Goal: Transaction & Acquisition: Book appointment/travel/reservation

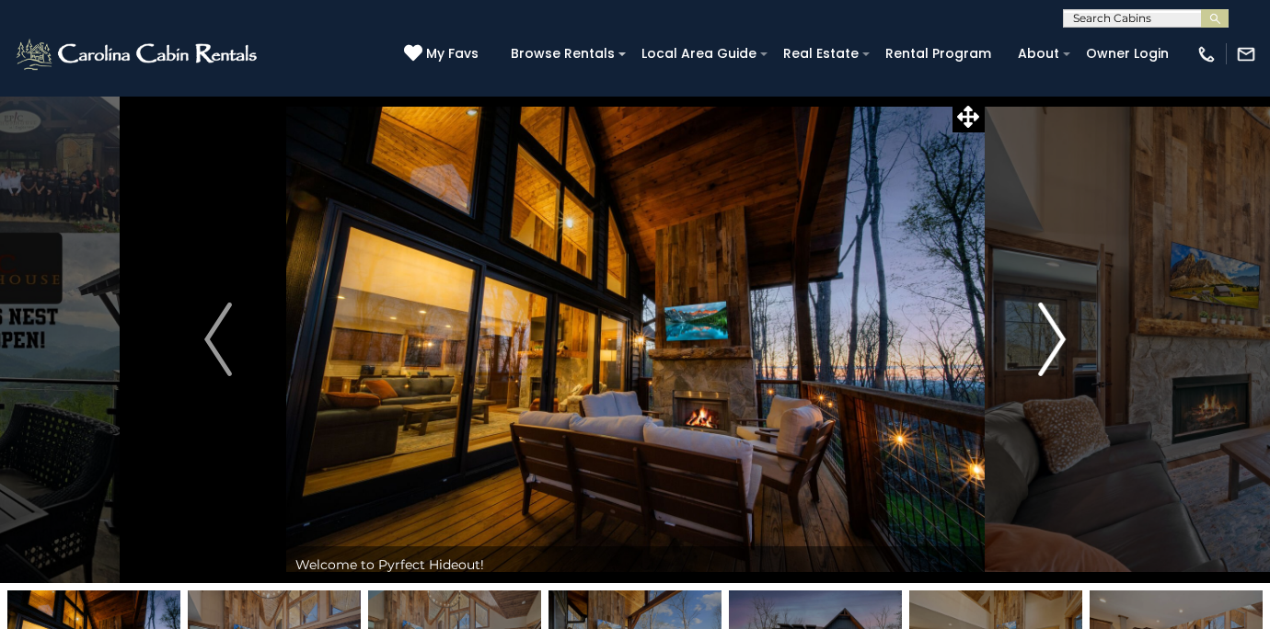
click at [1064, 337] on img "Next" at bounding box center [1052, 340] width 28 height 74
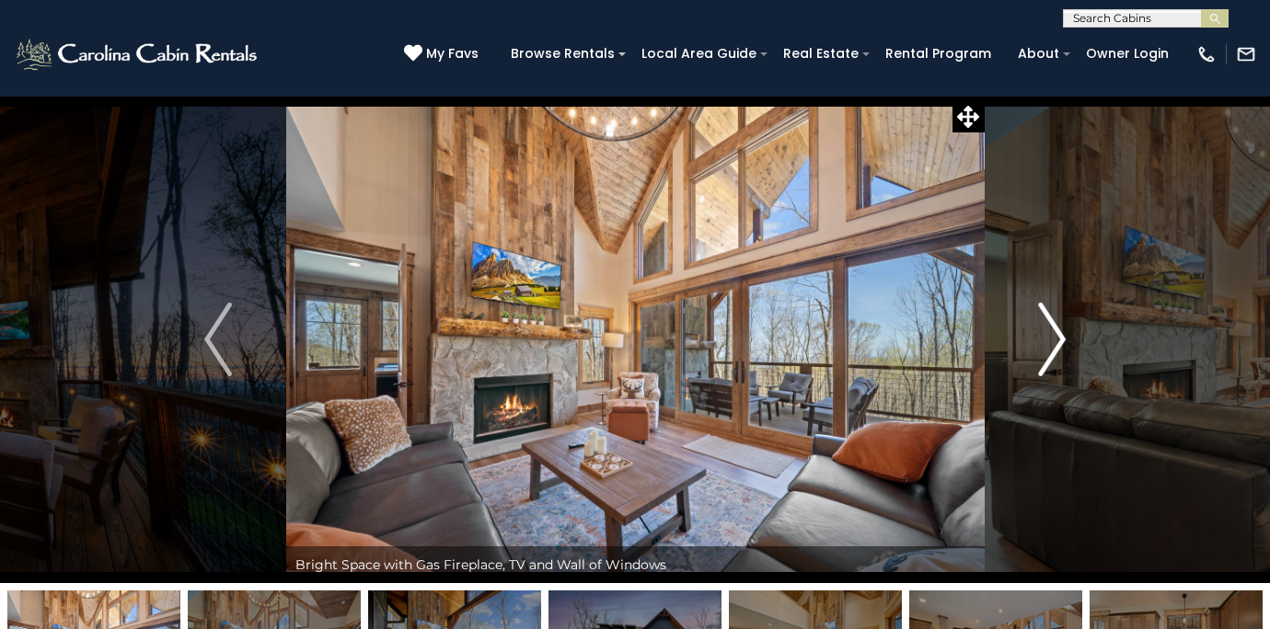
click at [1063, 339] on img "Next" at bounding box center [1052, 340] width 28 height 74
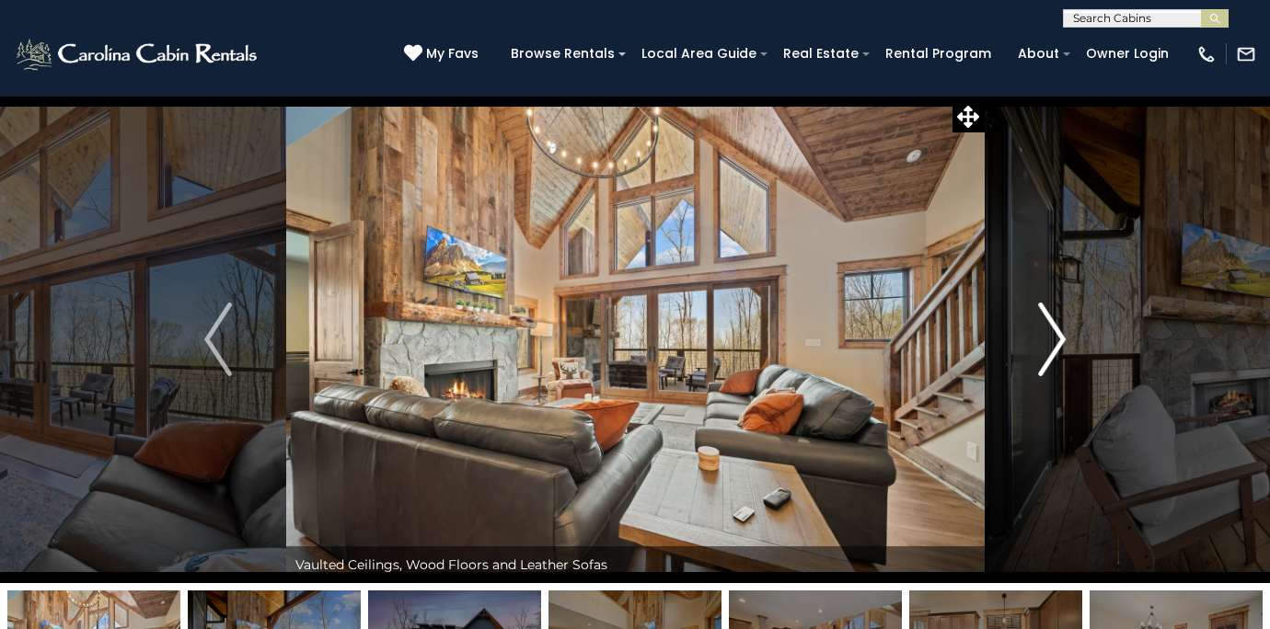
click at [1062, 341] on img "Next" at bounding box center [1052, 340] width 28 height 74
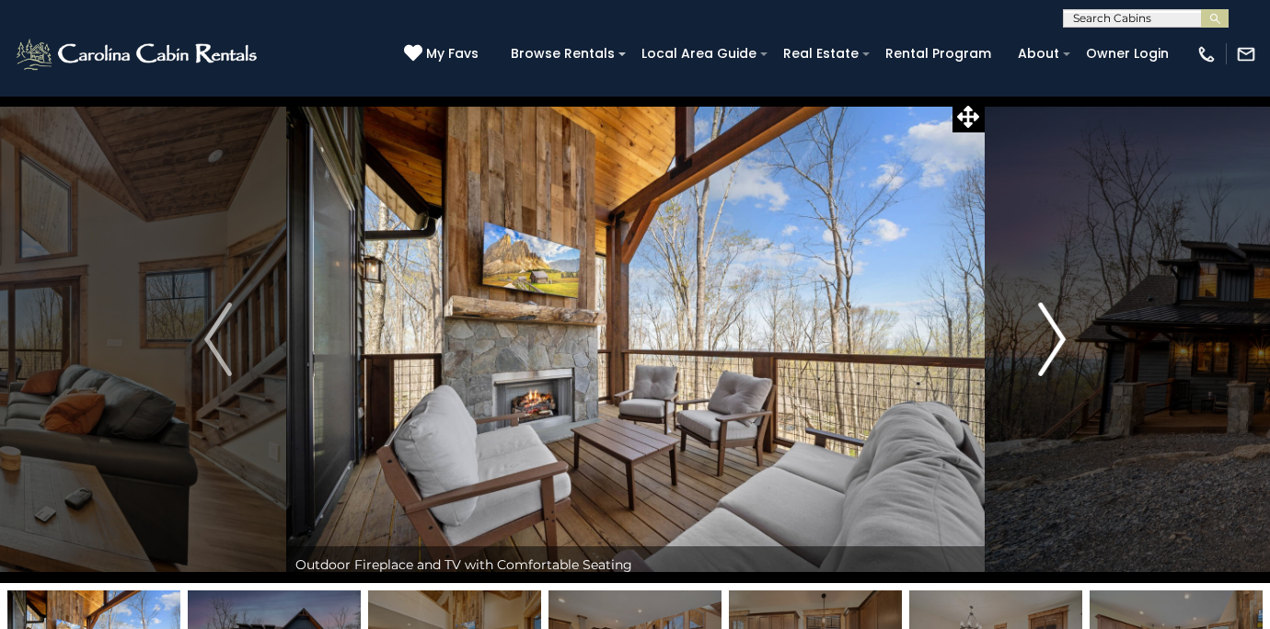
click at [1062, 341] on img "Next" at bounding box center [1052, 340] width 28 height 74
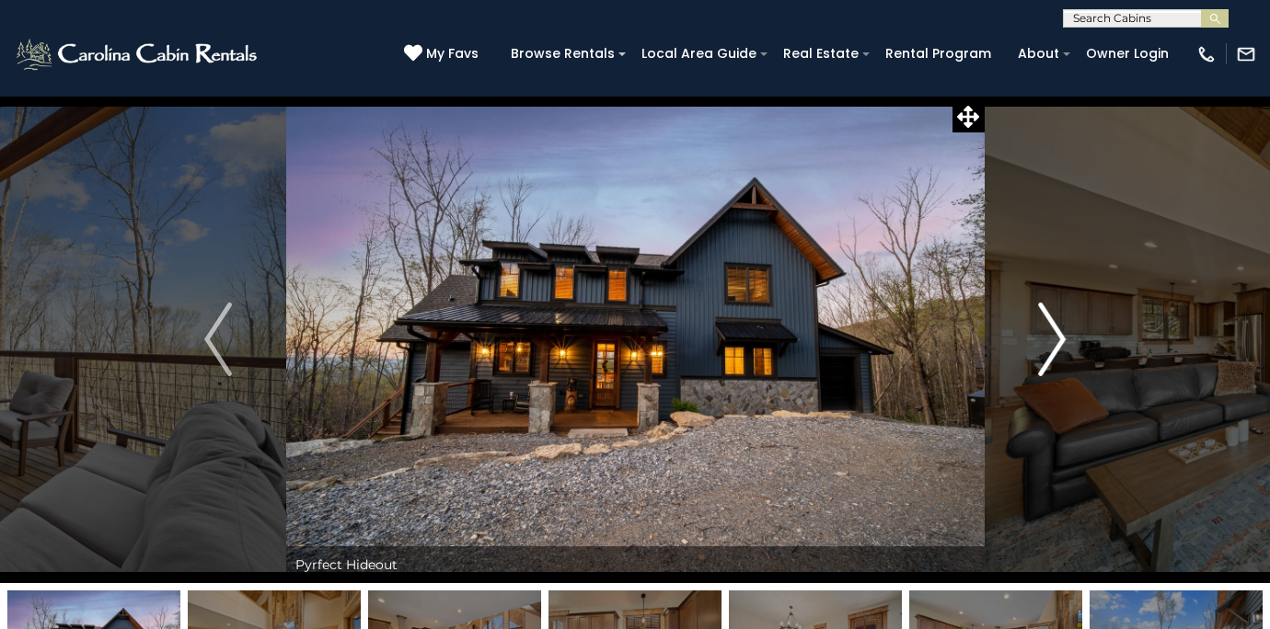
click at [1062, 343] on img "Next" at bounding box center [1052, 340] width 28 height 74
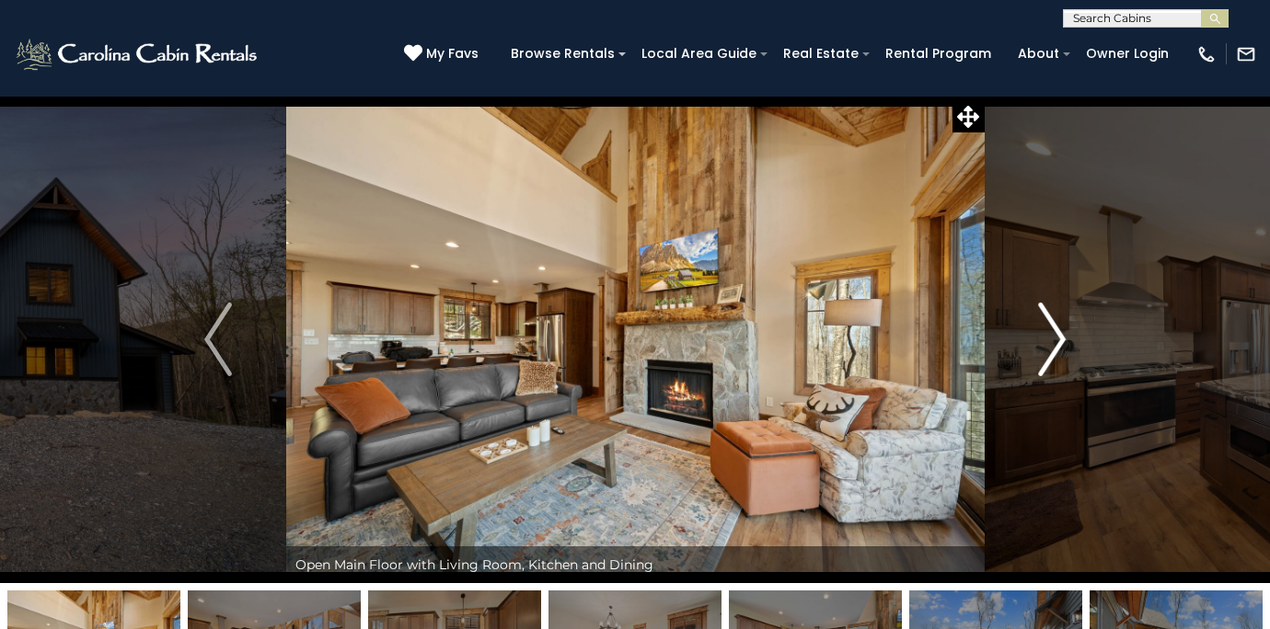
click at [1056, 342] on img "Next" at bounding box center [1052, 340] width 28 height 74
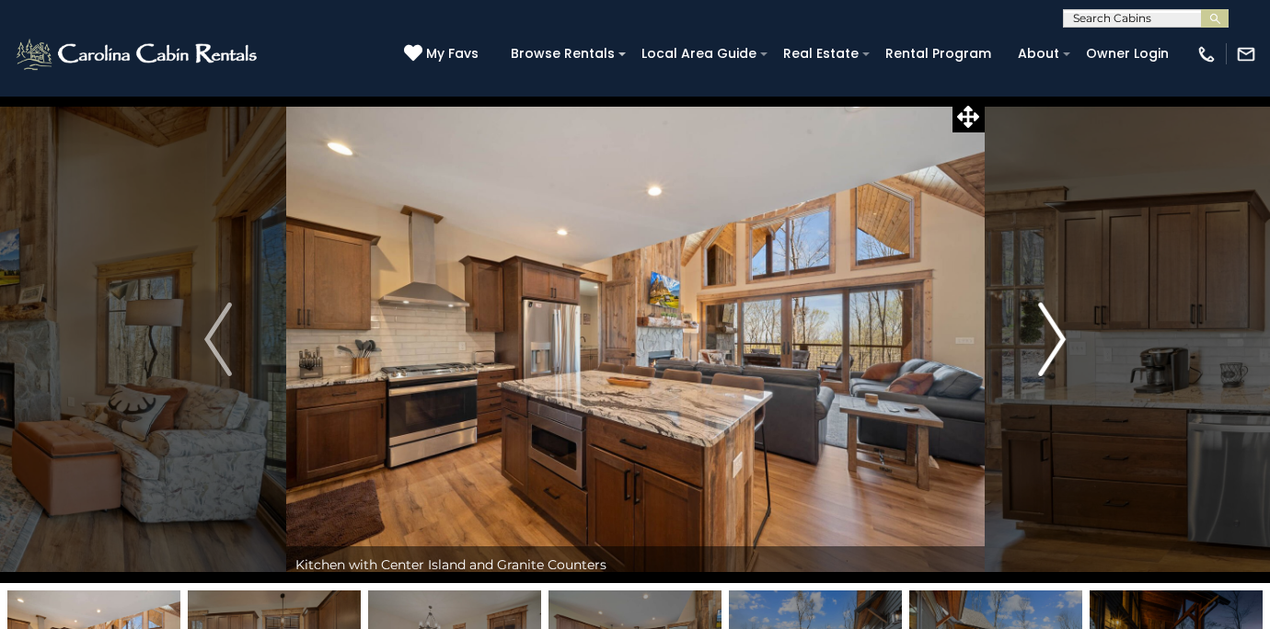
click at [1056, 342] on img "Next" at bounding box center [1052, 340] width 28 height 74
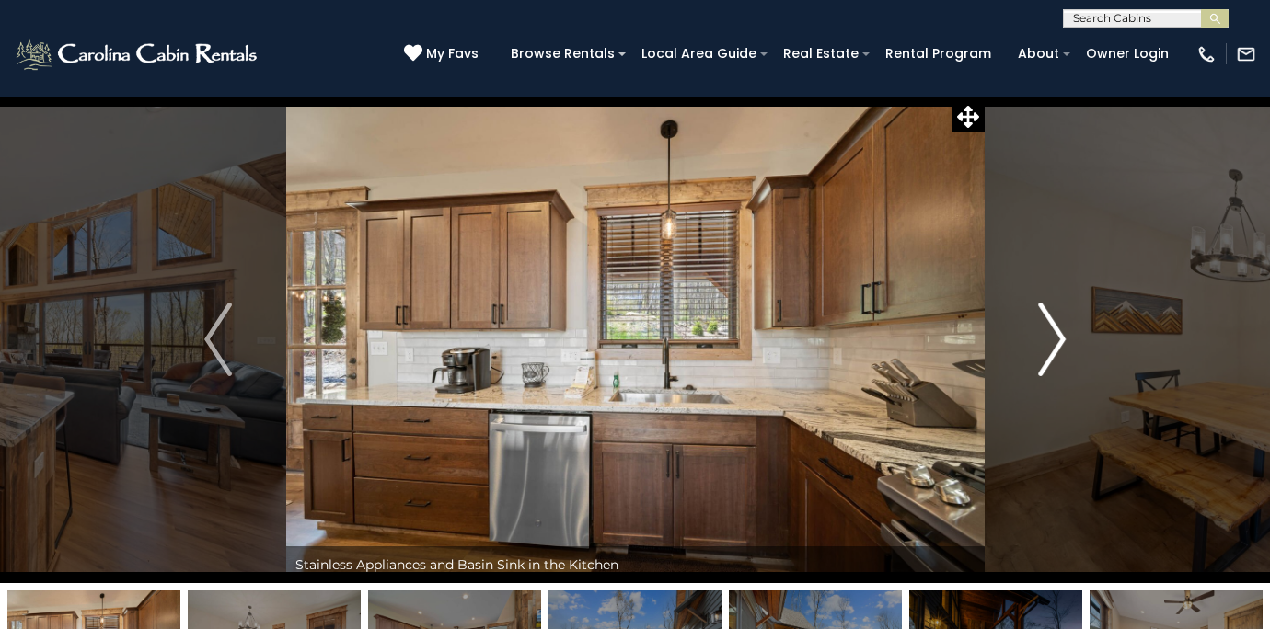
click at [1056, 342] on img "Next" at bounding box center [1052, 340] width 28 height 74
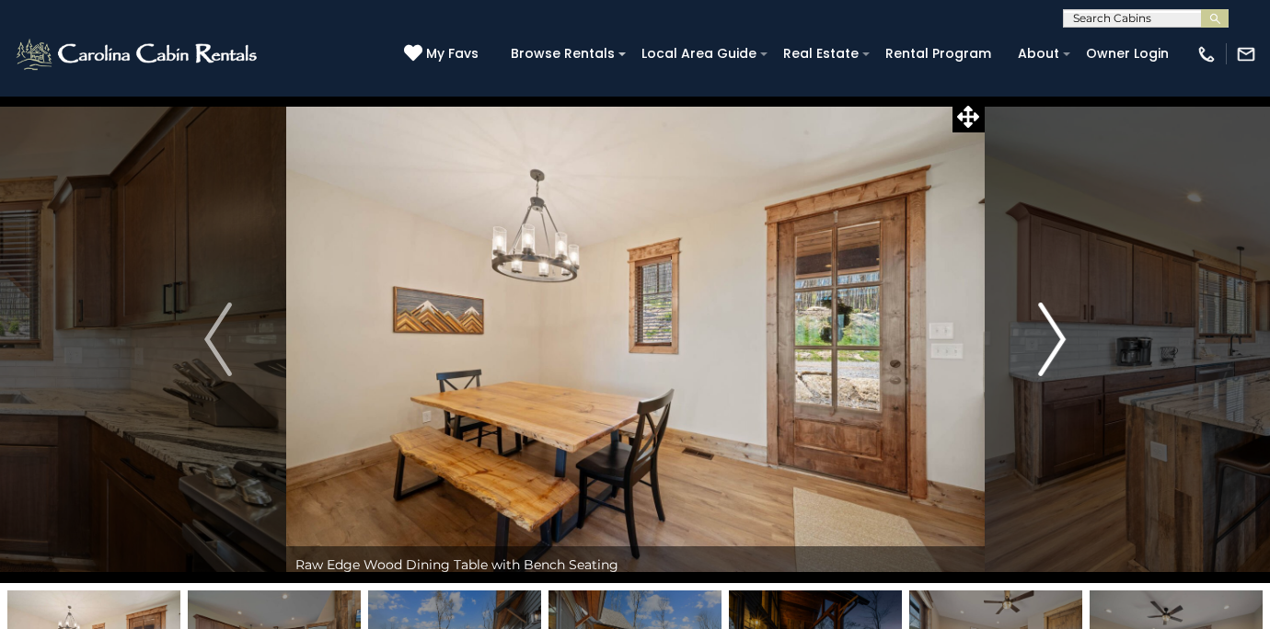
click at [1056, 342] on img "Next" at bounding box center [1052, 340] width 28 height 74
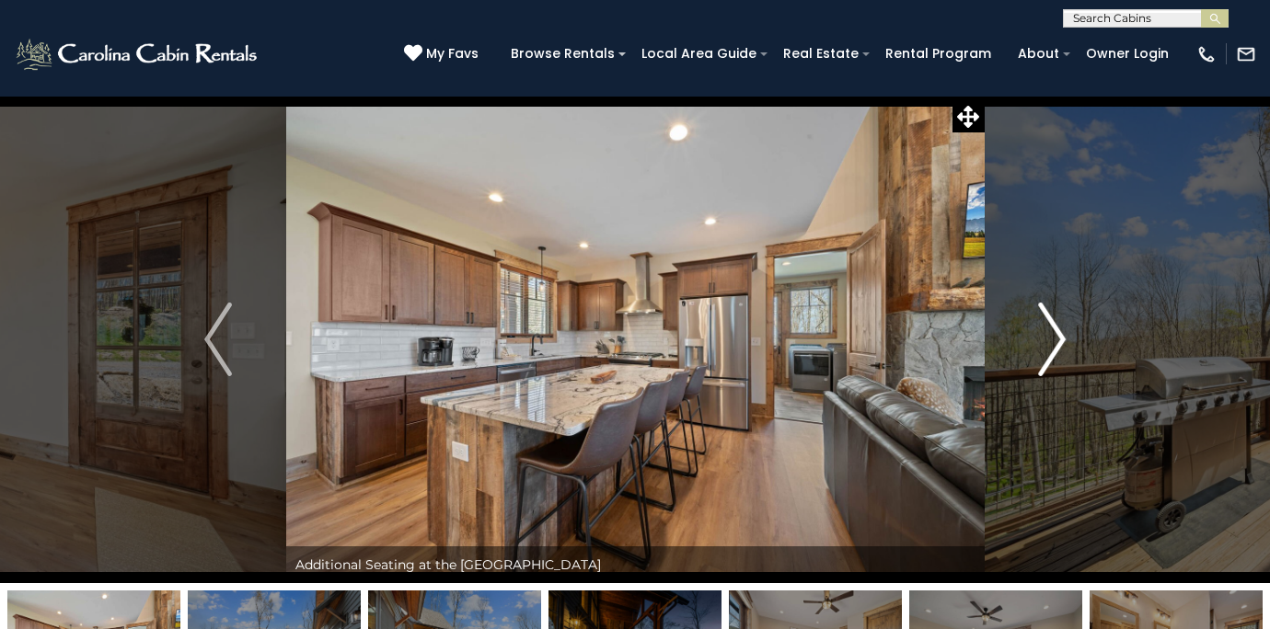
click at [1056, 342] on img "Next" at bounding box center [1052, 340] width 28 height 74
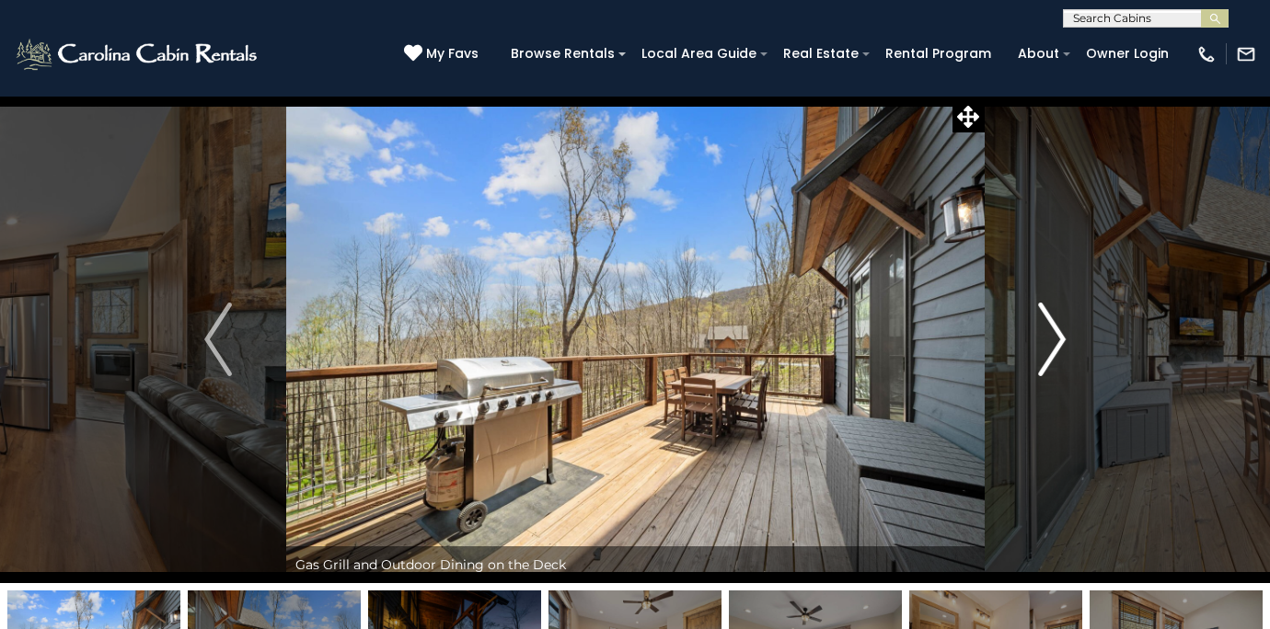
click at [1056, 342] on img "Next" at bounding box center [1052, 340] width 28 height 74
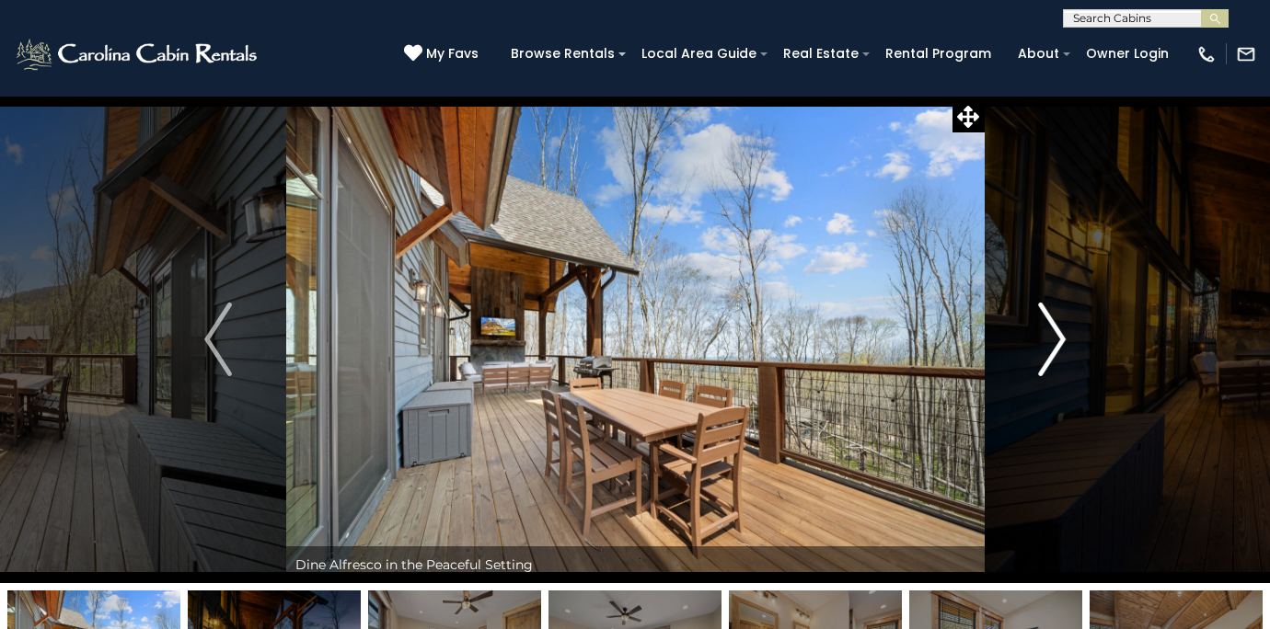
click at [1056, 342] on img "Next" at bounding box center [1052, 340] width 28 height 74
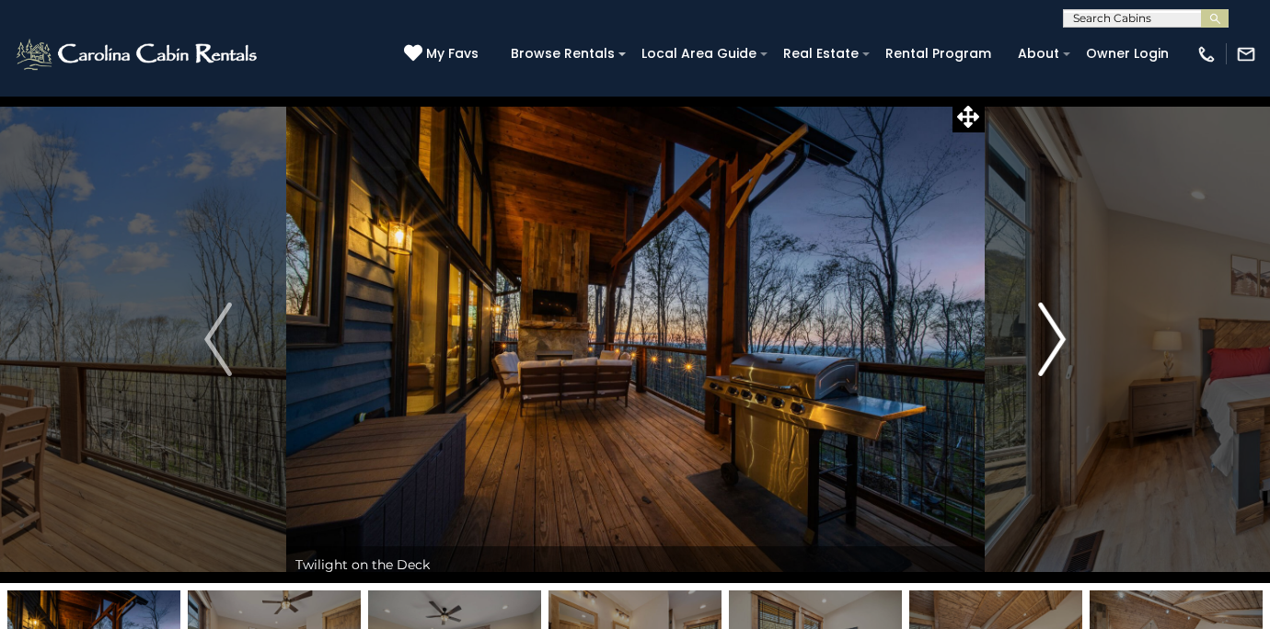
click at [1056, 342] on img "Next" at bounding box center [1052, 340] width 28 height 74
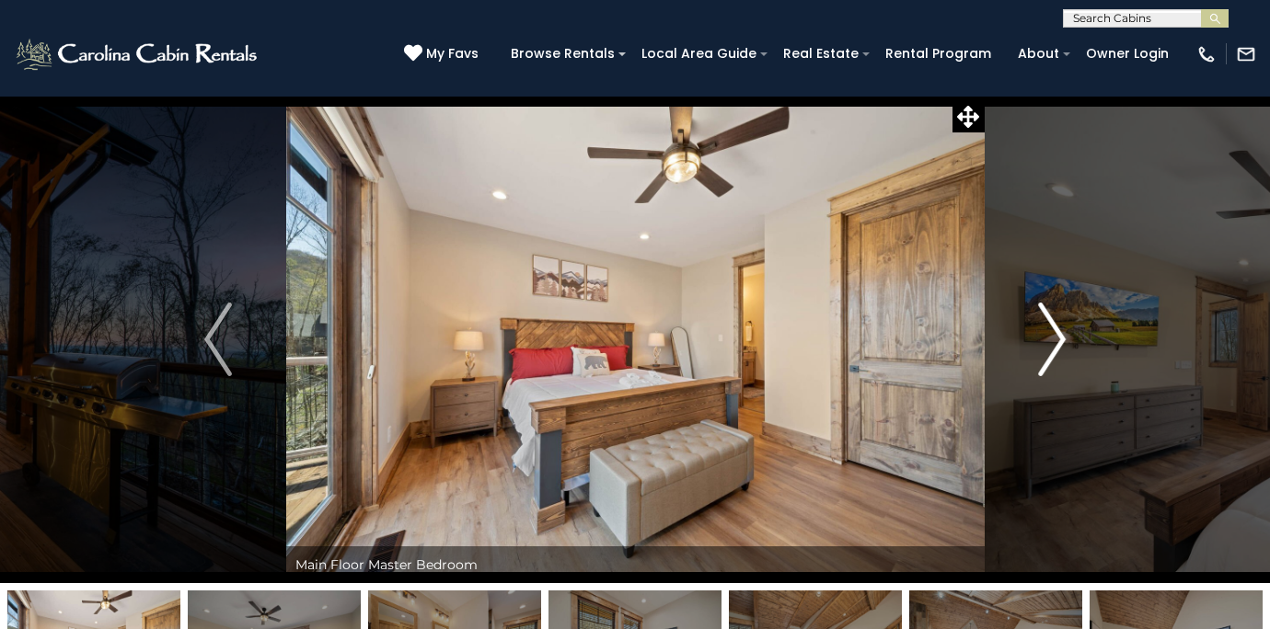
click at [1056, 342] on img "Next" at bounding box center [1052, 340] width 28 height 74
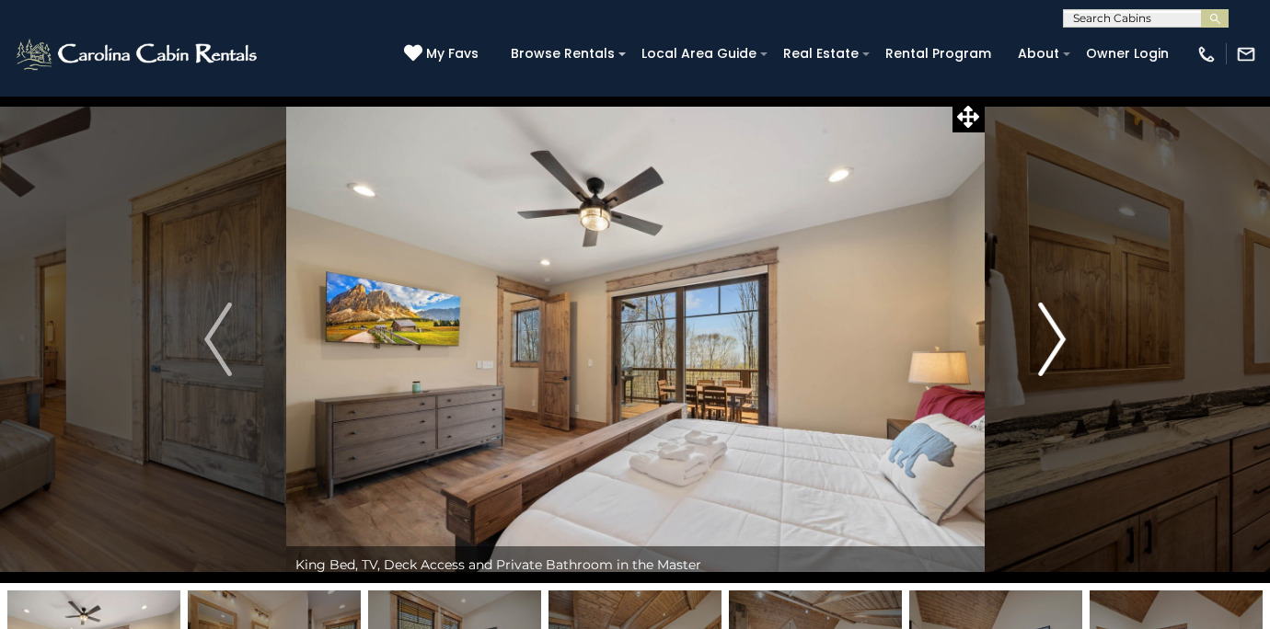
click at [1056, 342] on img "Next" at bounding box center [1052, 340] width 28 height 74
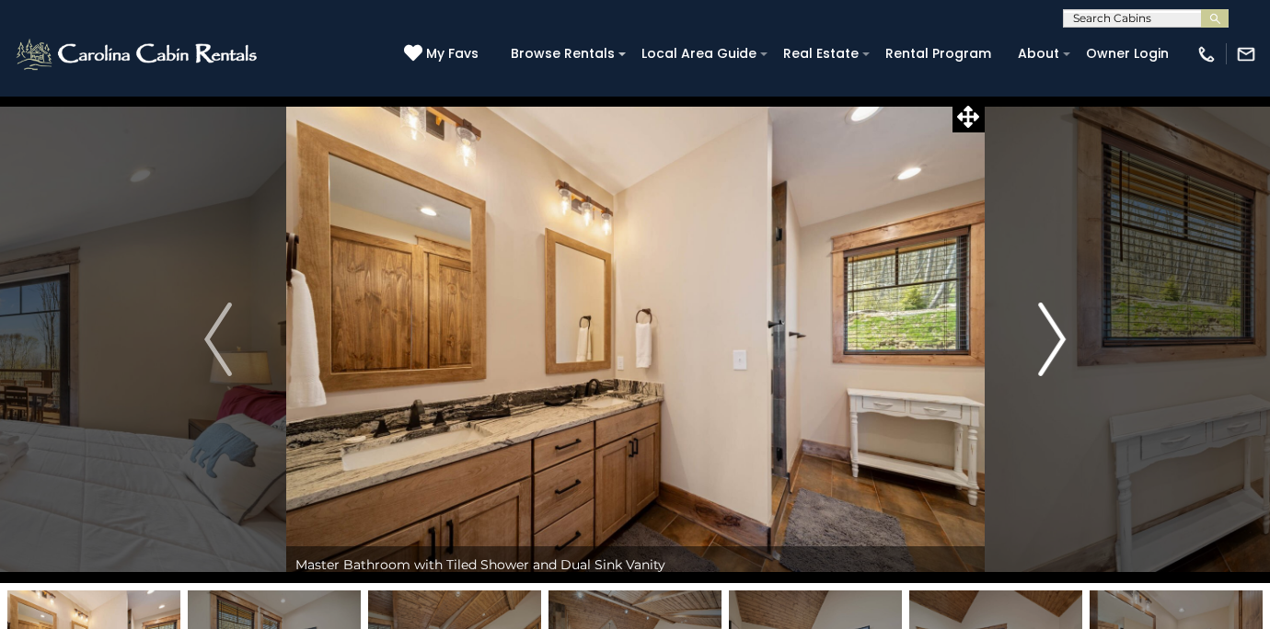
click at [1056, 342] on img "Next" at bounding box center [1052, 340] width 28 height 74
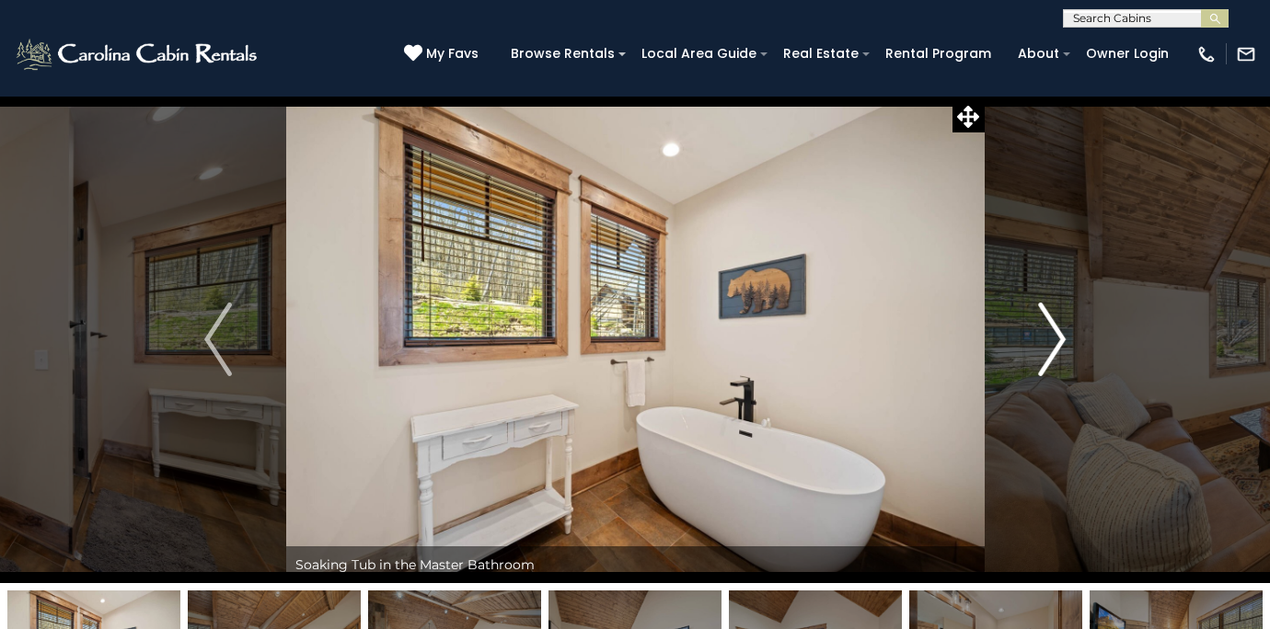
click at [1056, 342] on img "Next" at bounding box center [1052, 340] width 28 height 74
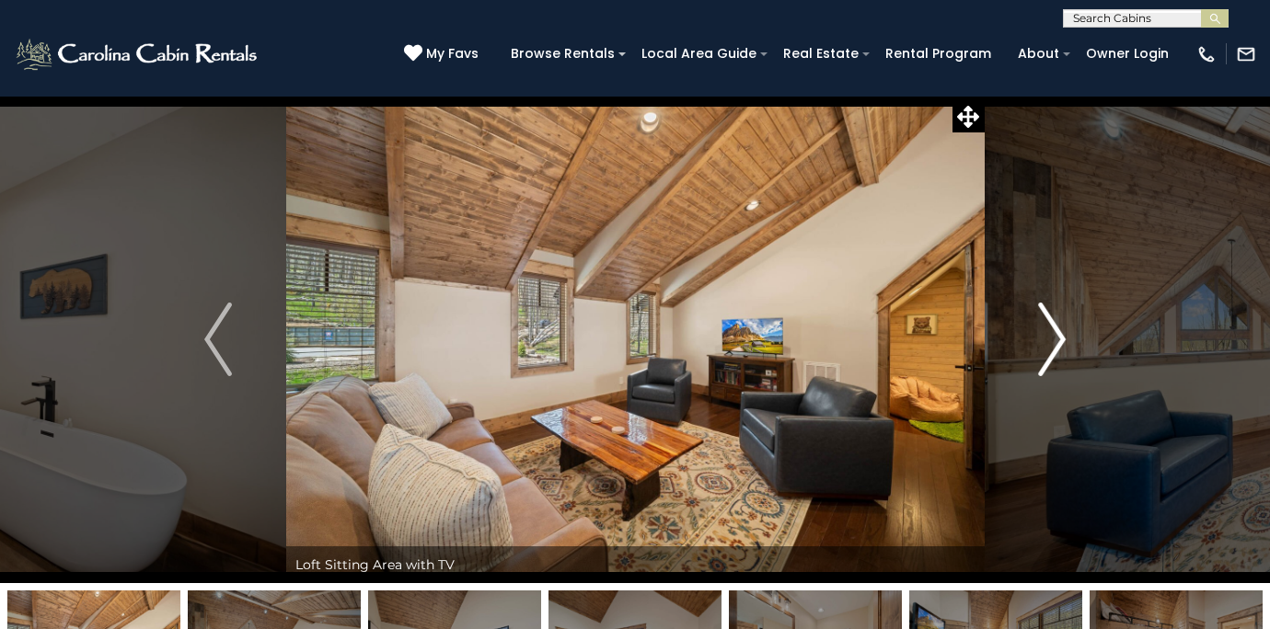
click at [1056, 342] on img "Next" at bounding box center [1052, 340] width 28 height 74
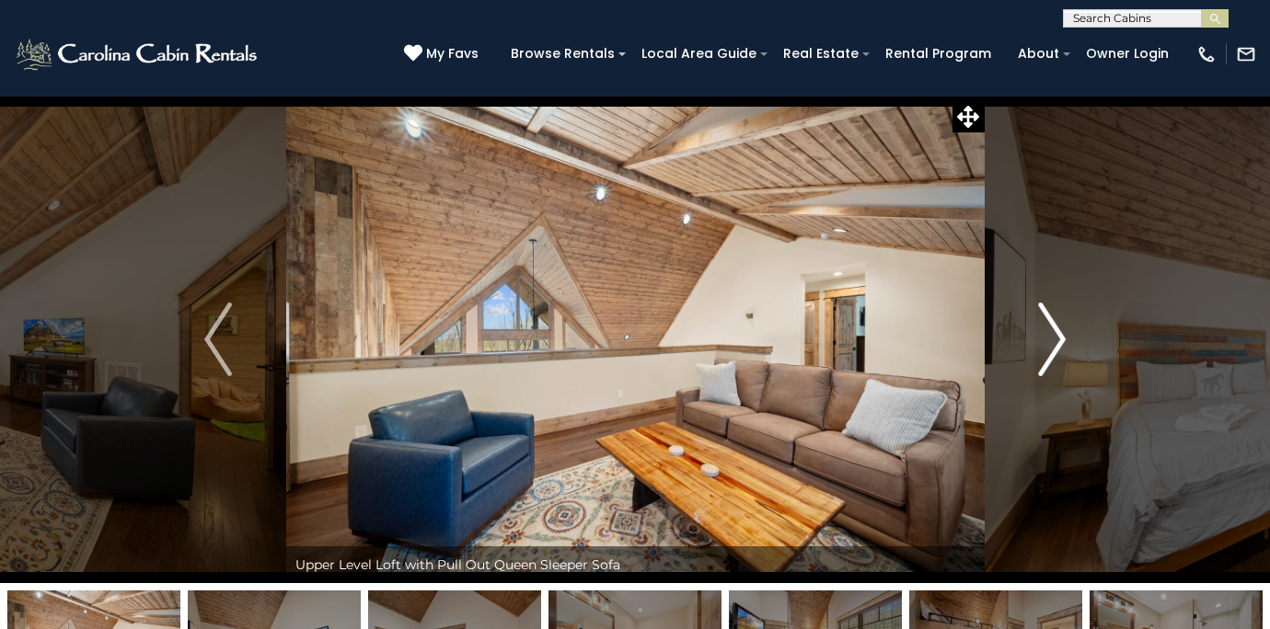
click at [1056, 343] on img "Next" at bounding box center [1052, 340] width 28 height 74
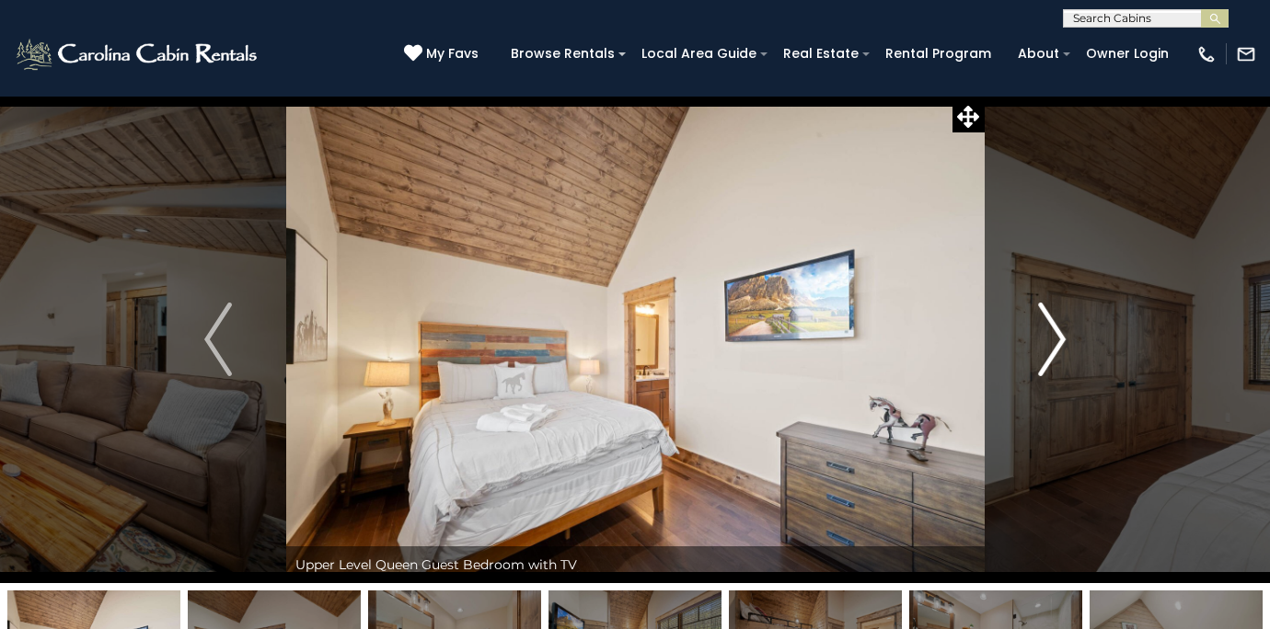
click at [1056, 343] on img "Next" at bounding box center [1052, 340] width 28 height 74
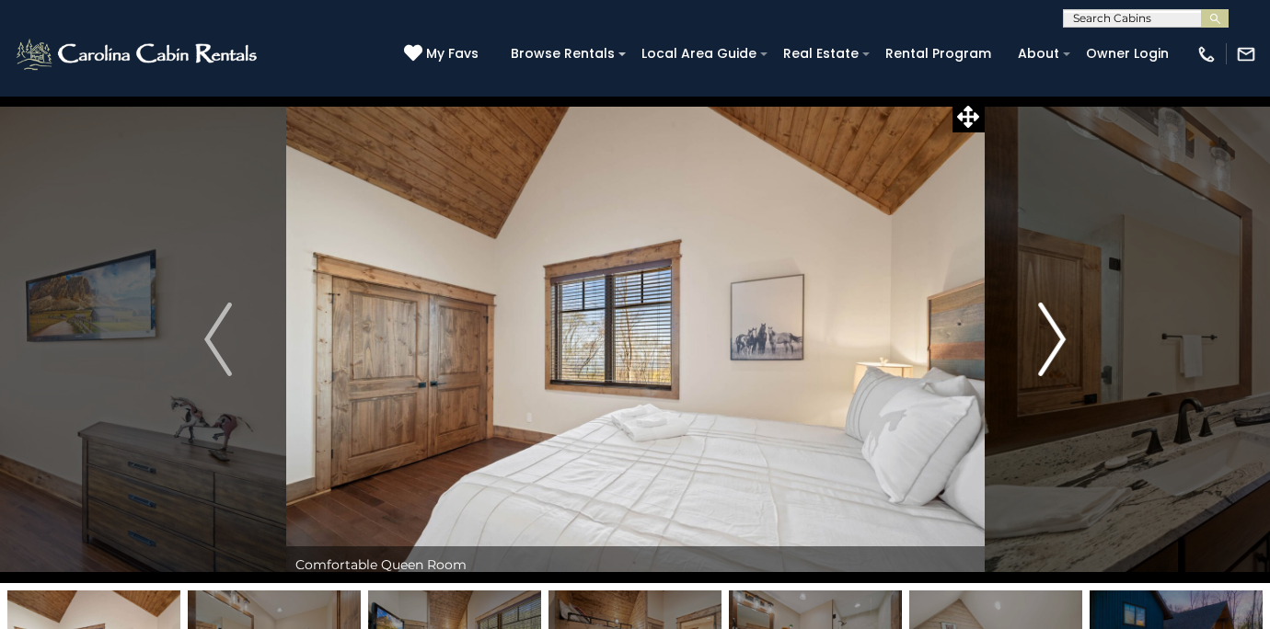
click at [1056, 343] on img "Next" at bounding box center [1052, 340] width 28 height 74
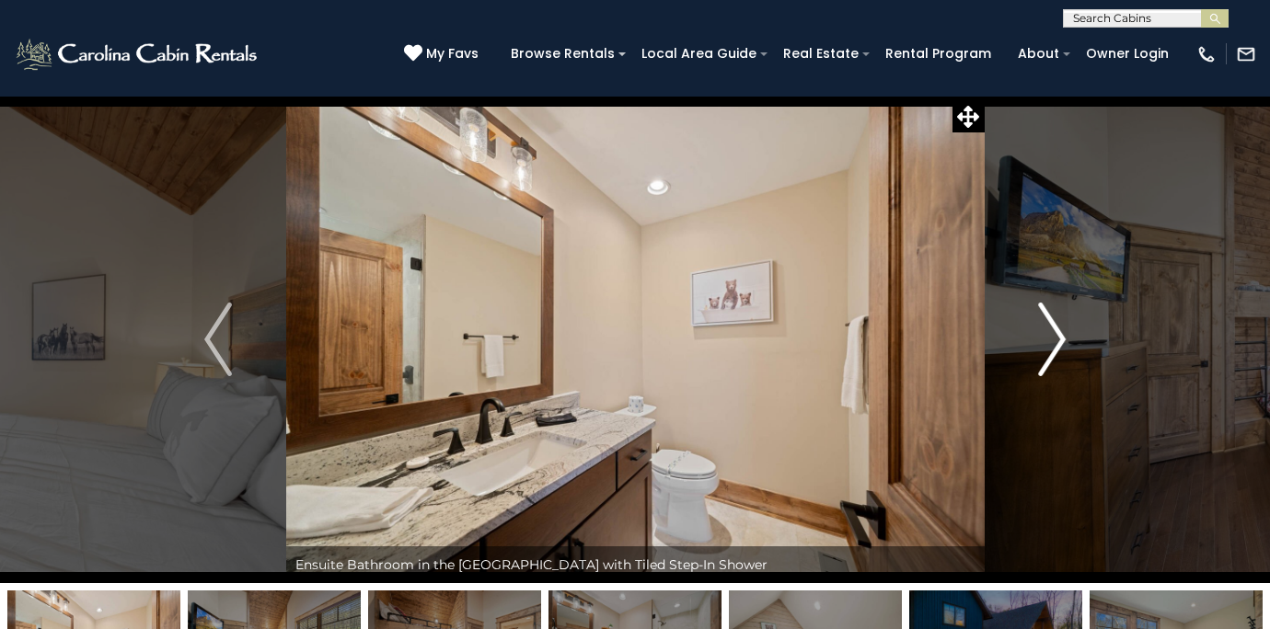
click at [1056, 343] on img "Next" at bounding box center [1052, 340] width 28 height 74
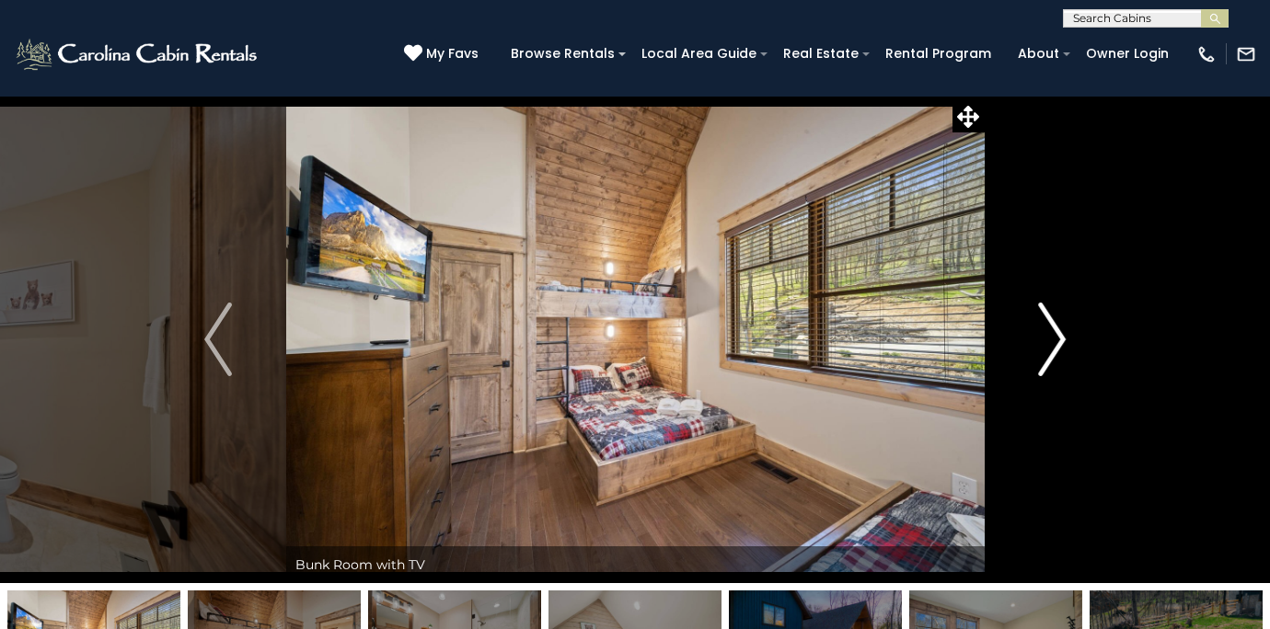
click at [1056, 343] on img "Next" at bounding box center [1052, 340] width 28 height 74
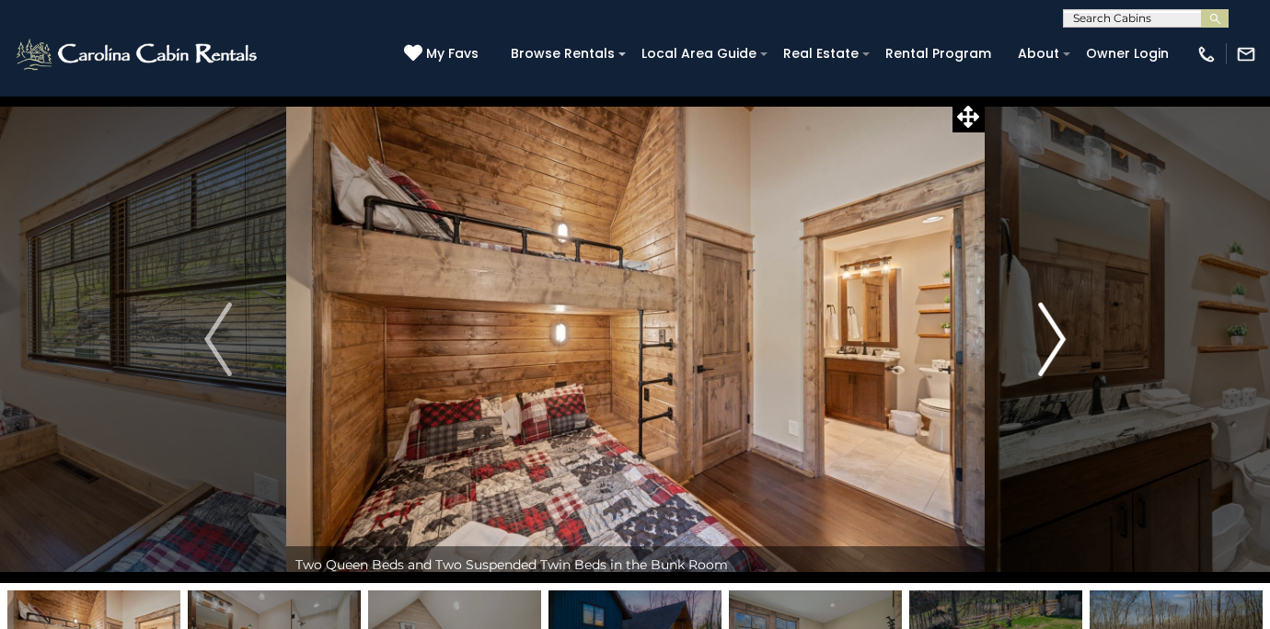
click at [1056, 344] on img "Next" at bounding box center [1052, 340] width 28 height 74
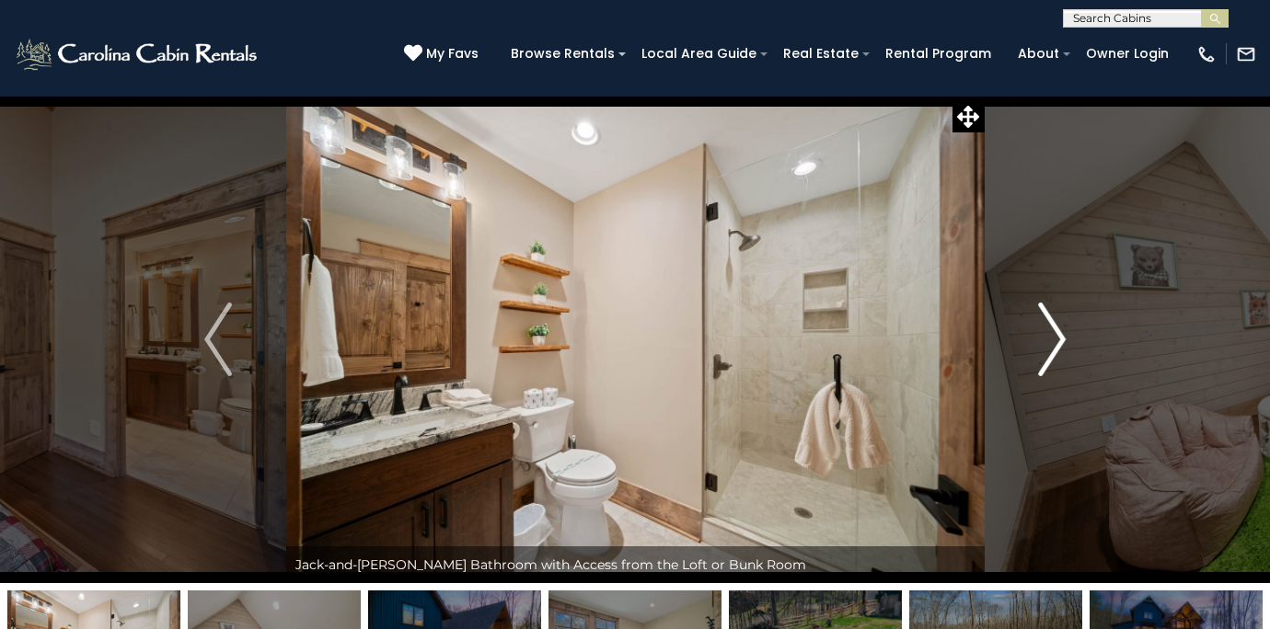
click at [1056, 344] on img "Next" at bounding box center [1052, 340] width 28 height 74
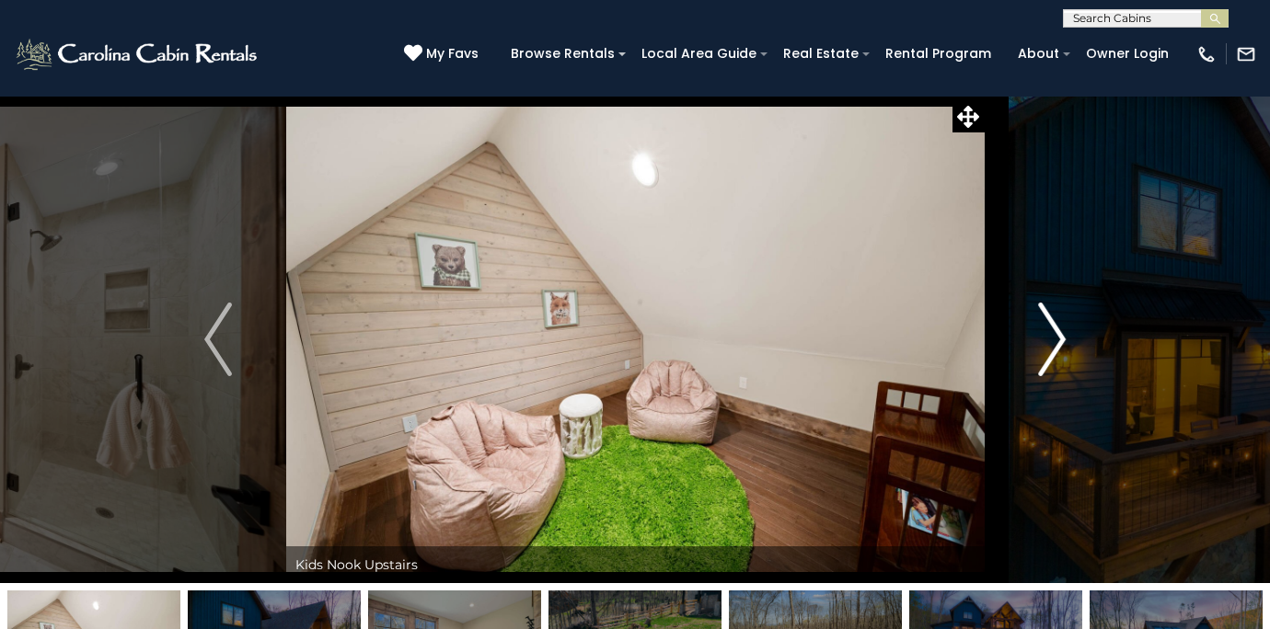
click at [1056, 344] on img "Next" at bounding box center [1052, 340] width 28 height 74
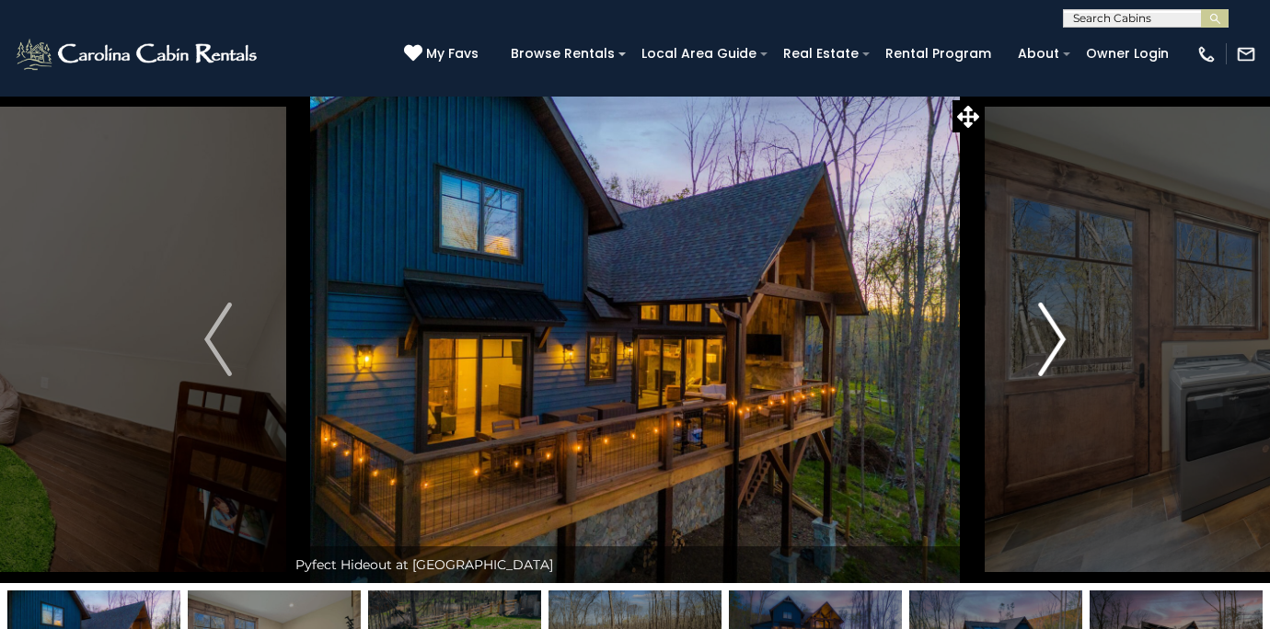
click at [1056, 344] on img "Next" at bounding box center [1052, 340] width 28 height 74
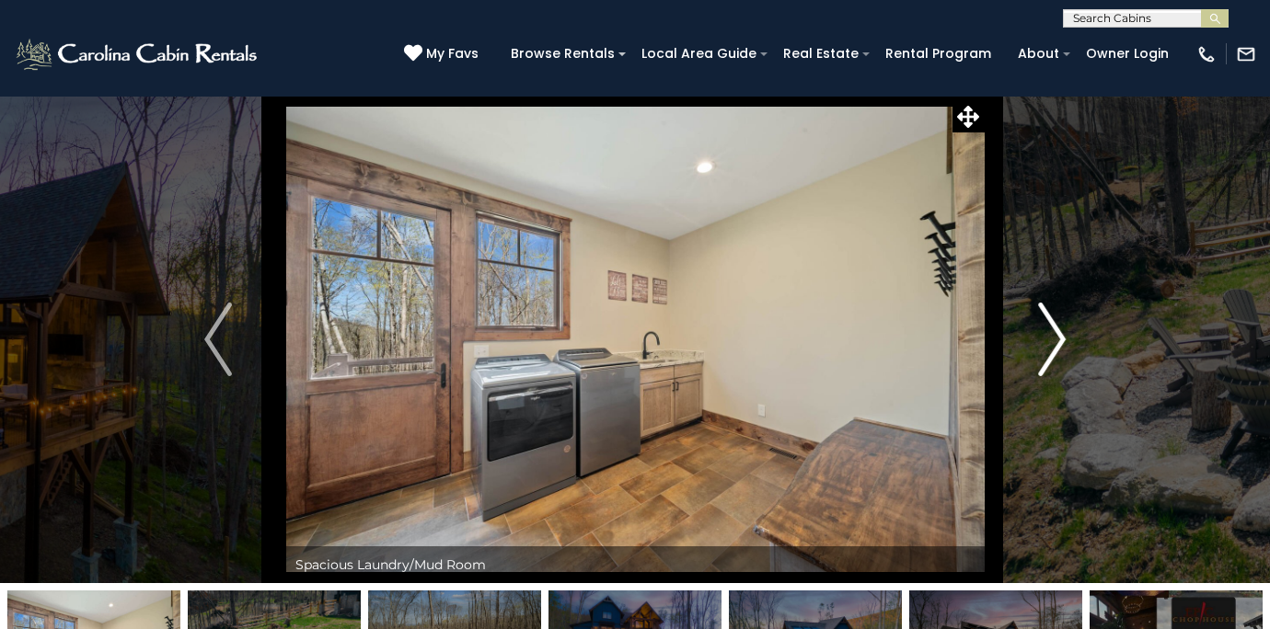
click at [1056, 344] on img "Next" at bounding box center [1052, 340] width 28 height 74
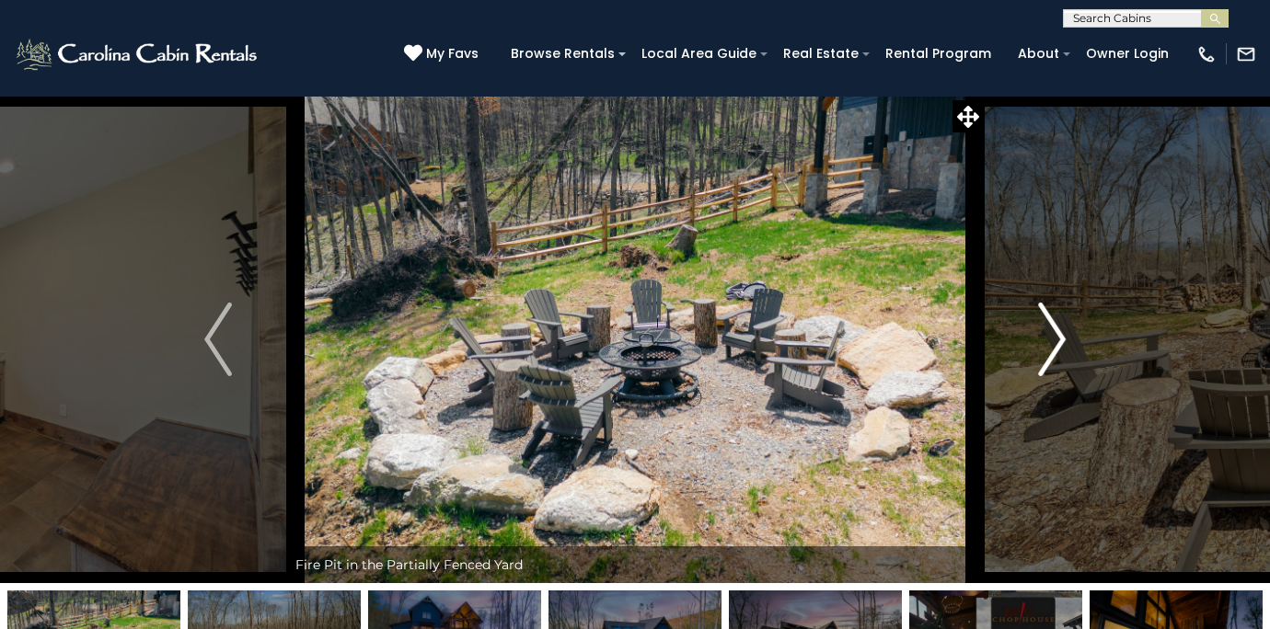
click at [1056, 344] on img "Next" at bounding box center [1052, 340] width 28 height 74
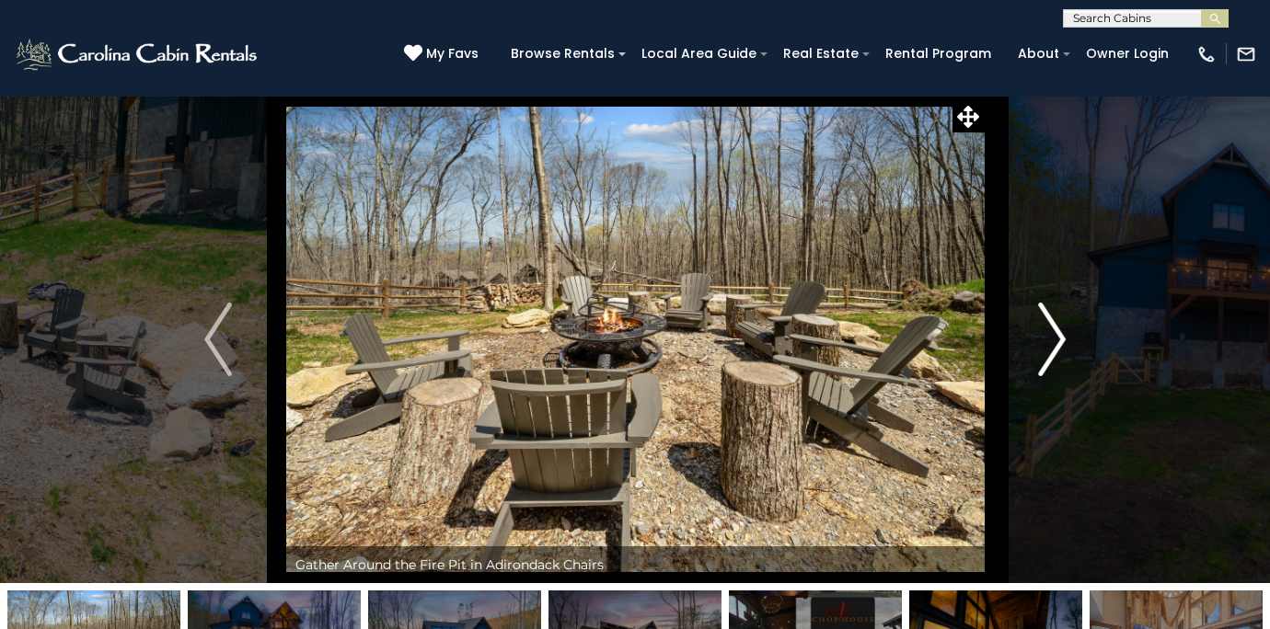
click at [1056, 344] on img "Next" at bounding box center [1052, 340] width 28 height 74
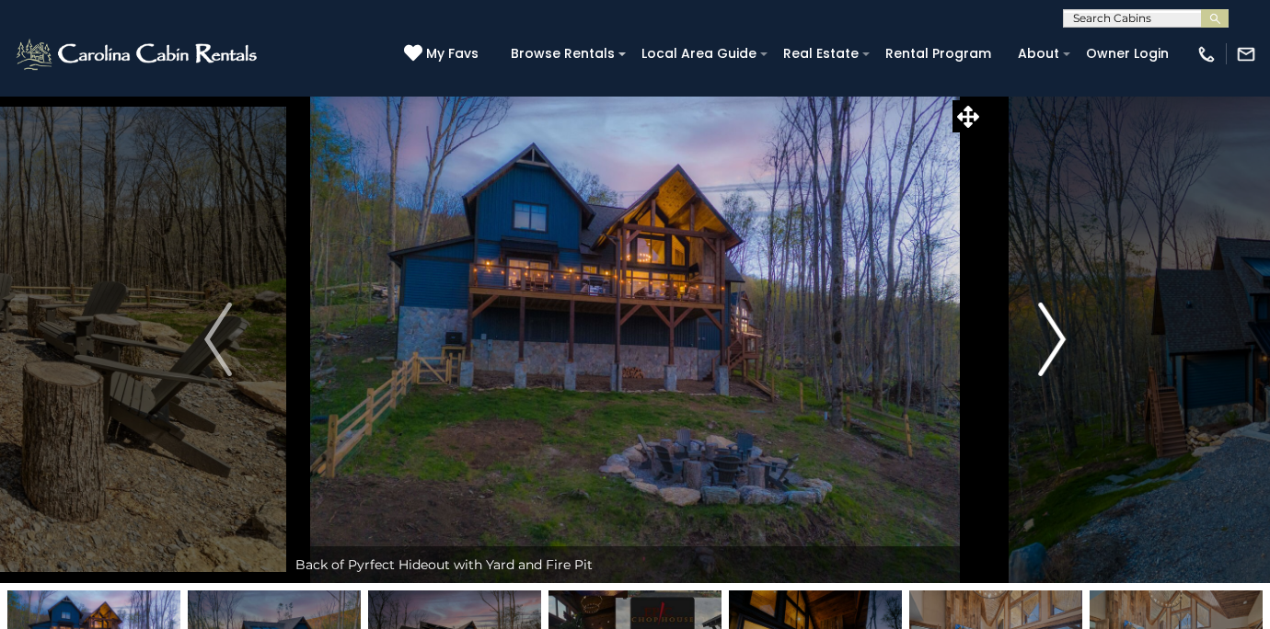
click at [1056, 344] on img "Next" at bounding box center [1052, 340] width 28 height 74
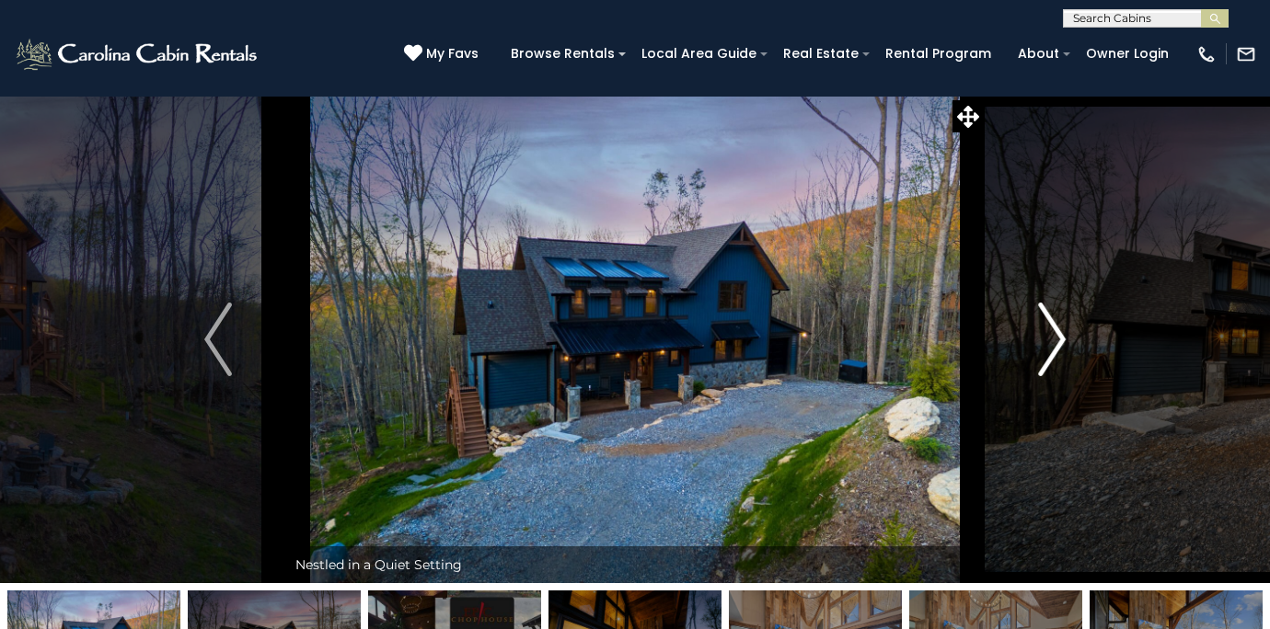
click at [1056, 344] on img "Next" at bounding box center [1052, 340] width 28 height 74
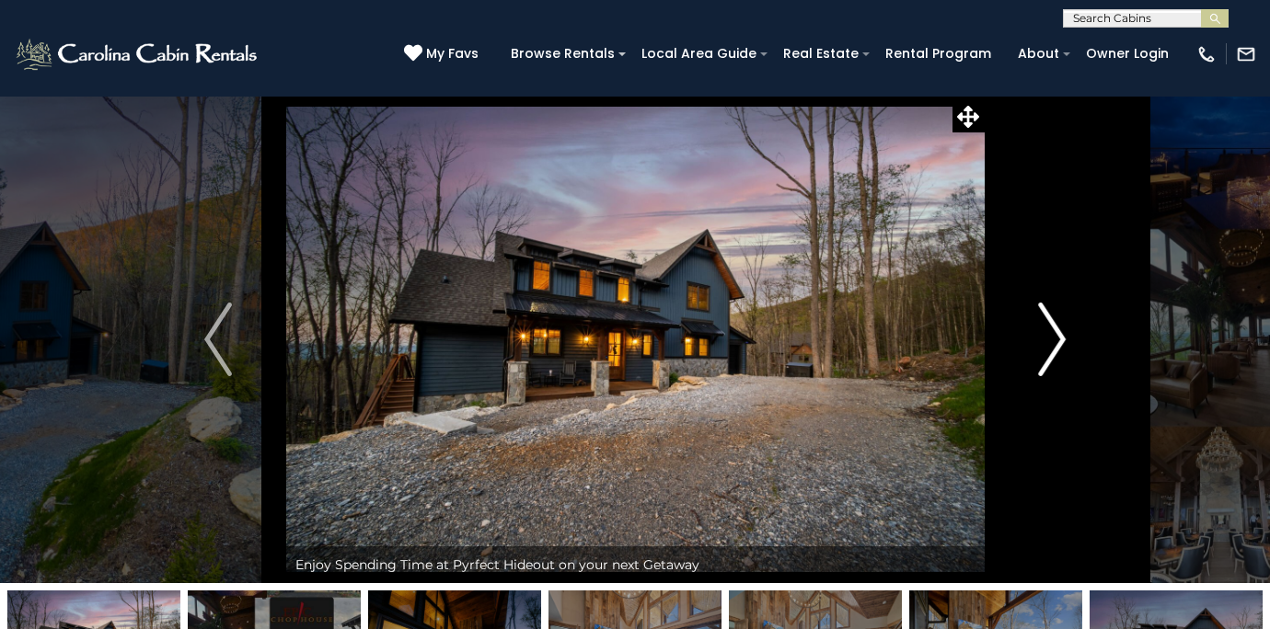
click at [1056, 344] on img "Next" at bounding box center [1052, 340] width 28 height 74
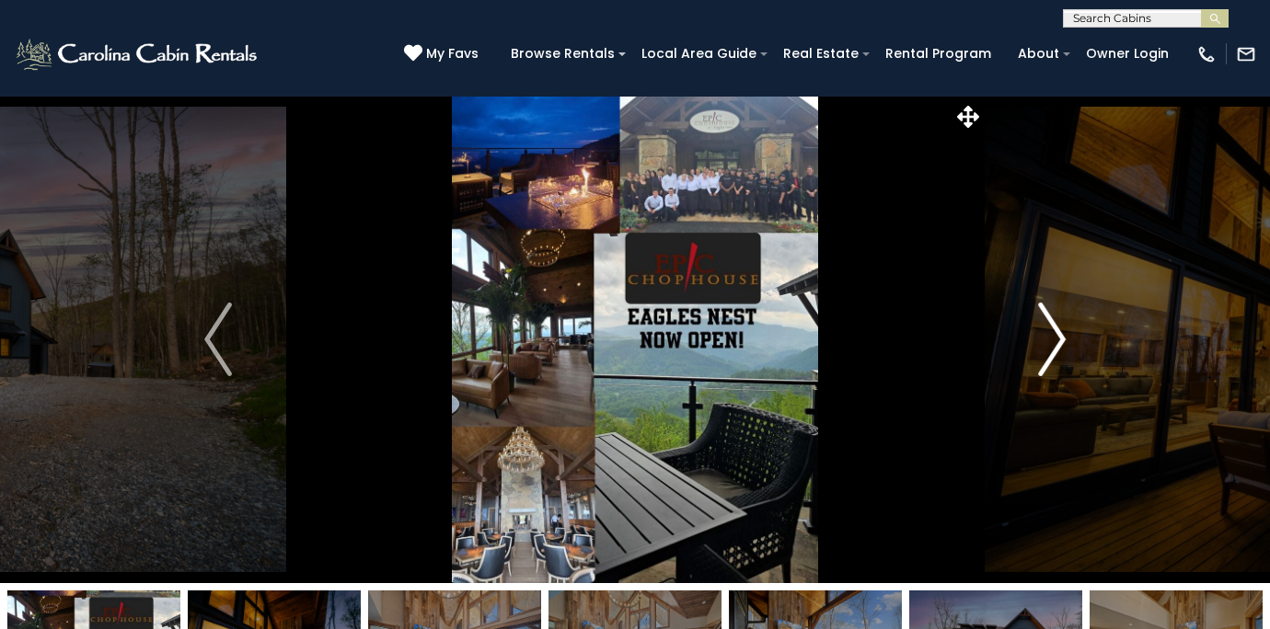
click at [1056, 345] on img "Next" at bounding box center [1052, 340] width 28 height 74
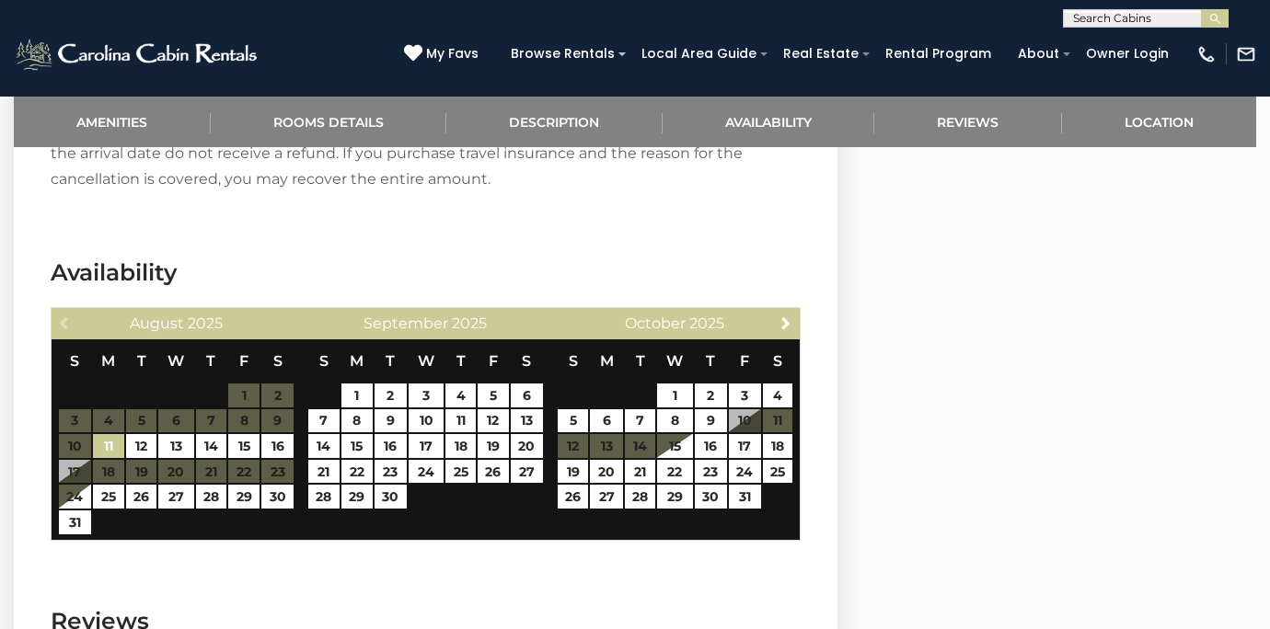
scroll to position [3662, 0]
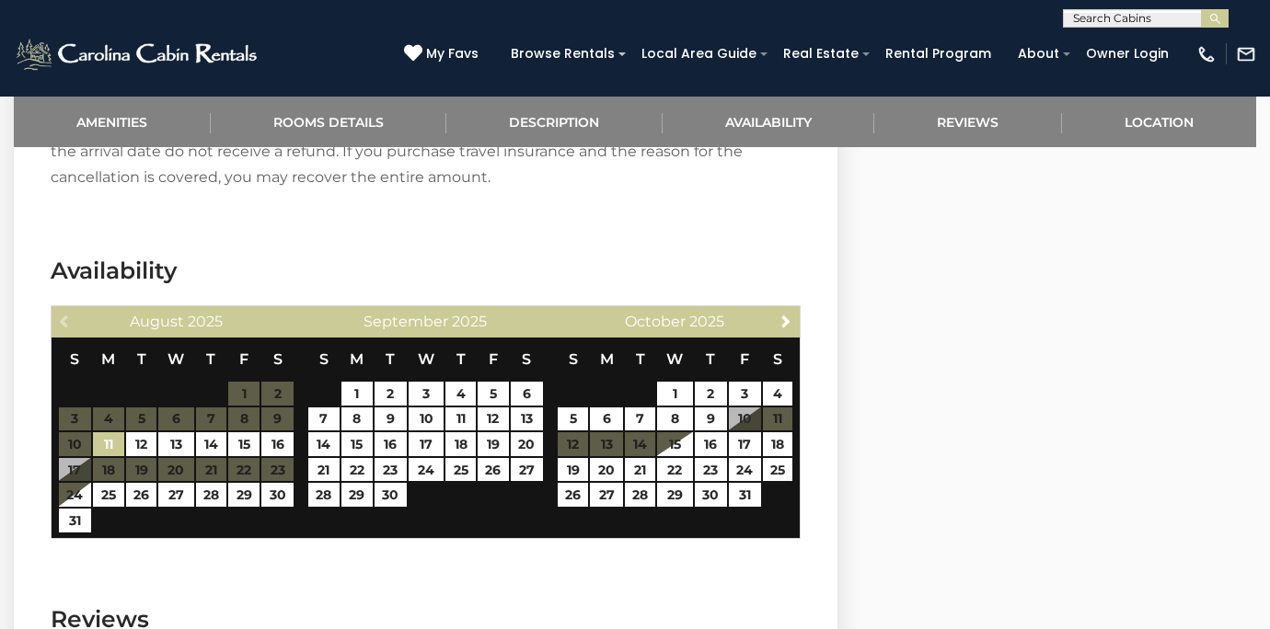
select select "*"
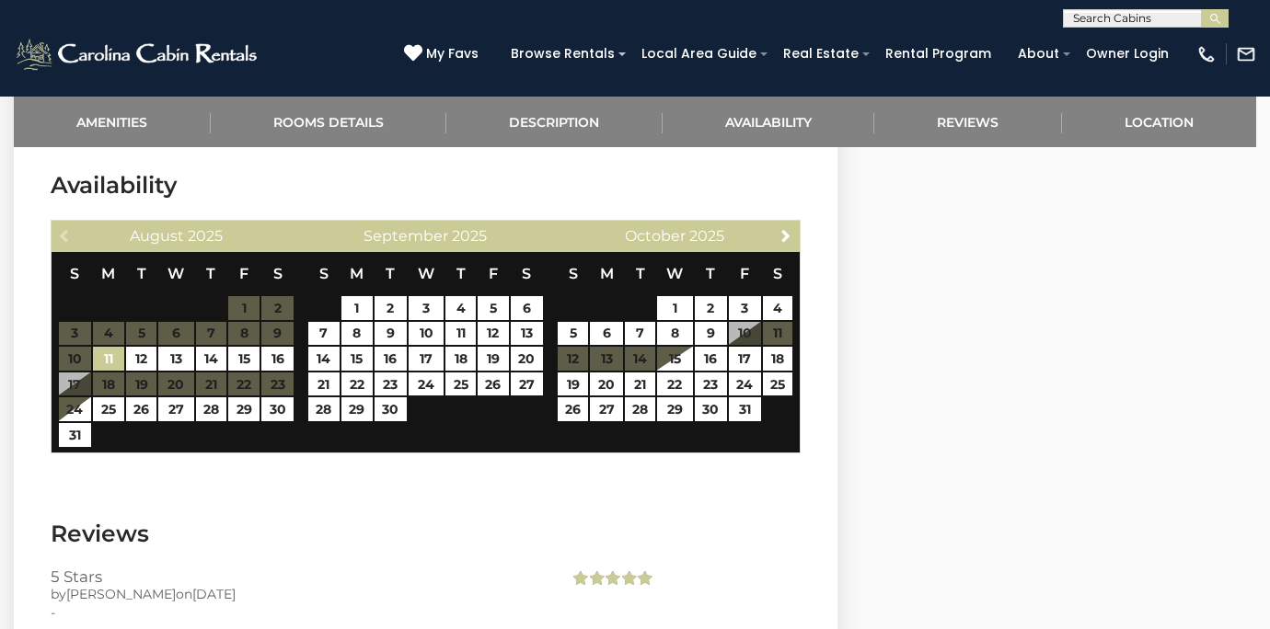
scroll to position [3745, 0]
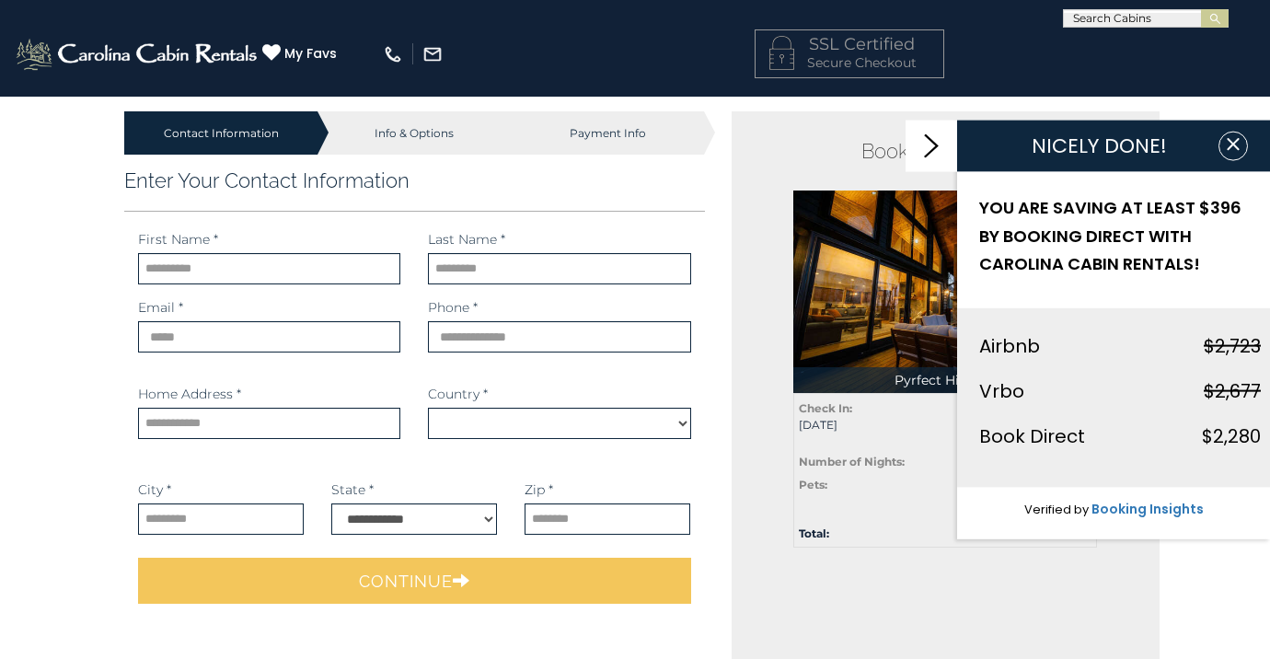
select select "*********"
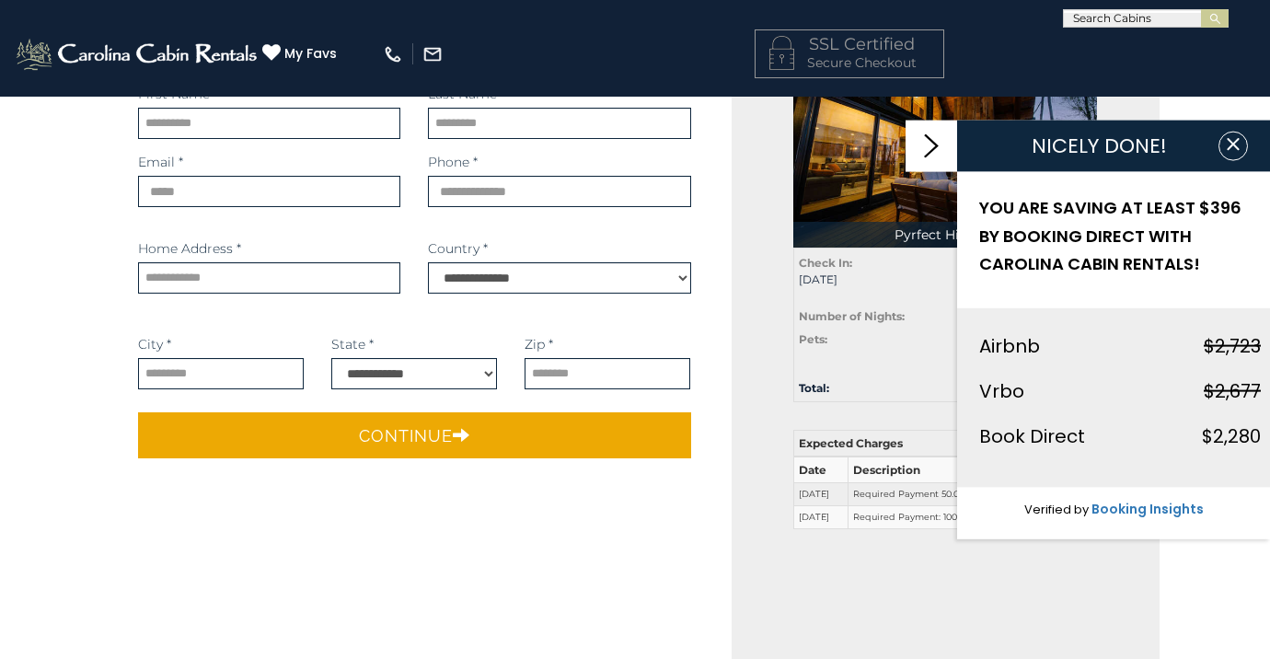
scroll to position [146, 0]
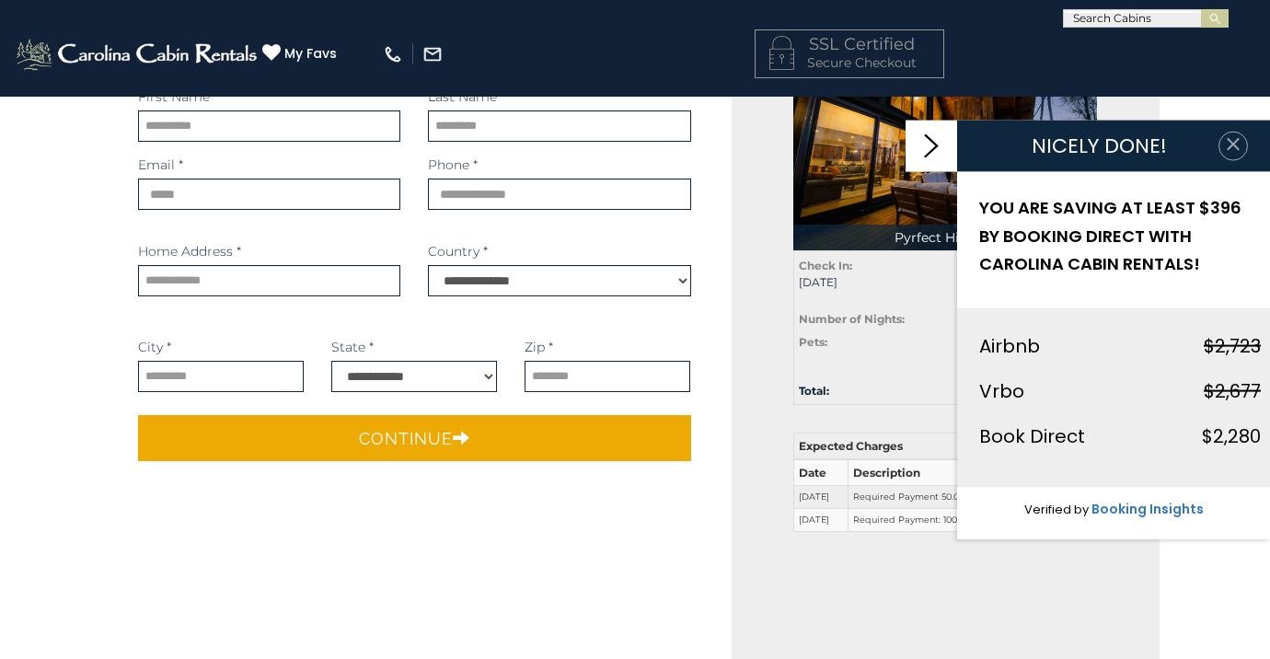
click at [1234, 150] on icon "button" at bounding box center [1233, 144] width 18 height 18
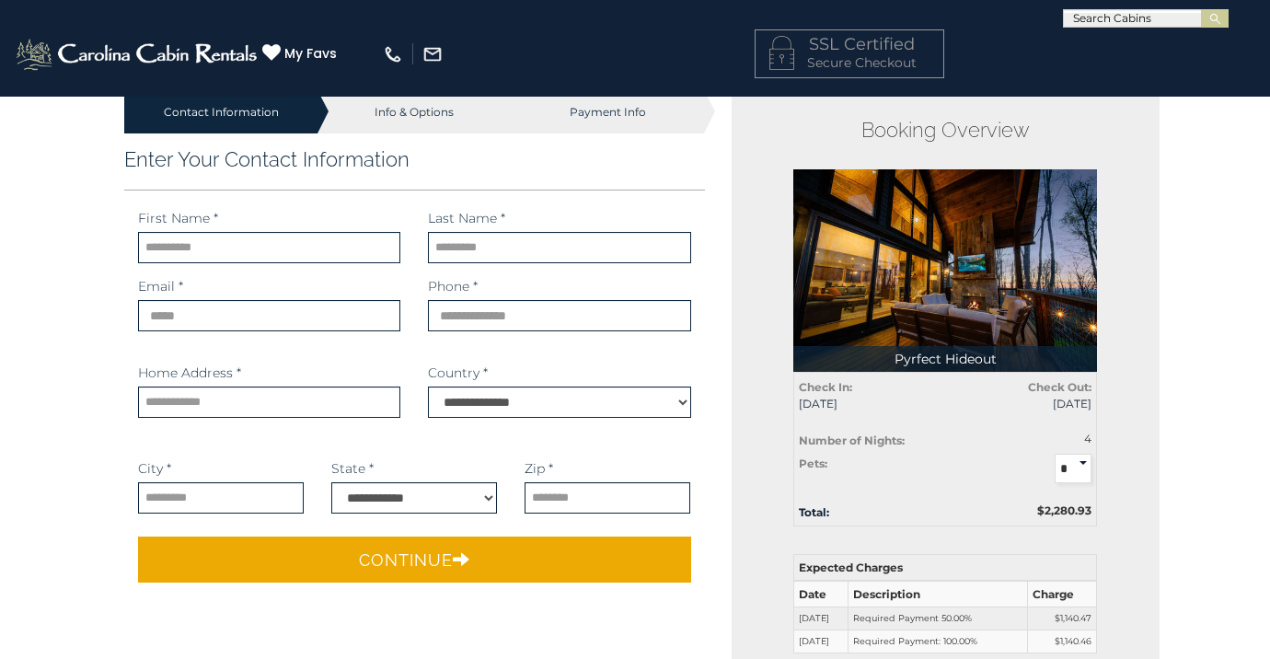
scroll to position [21, 0]
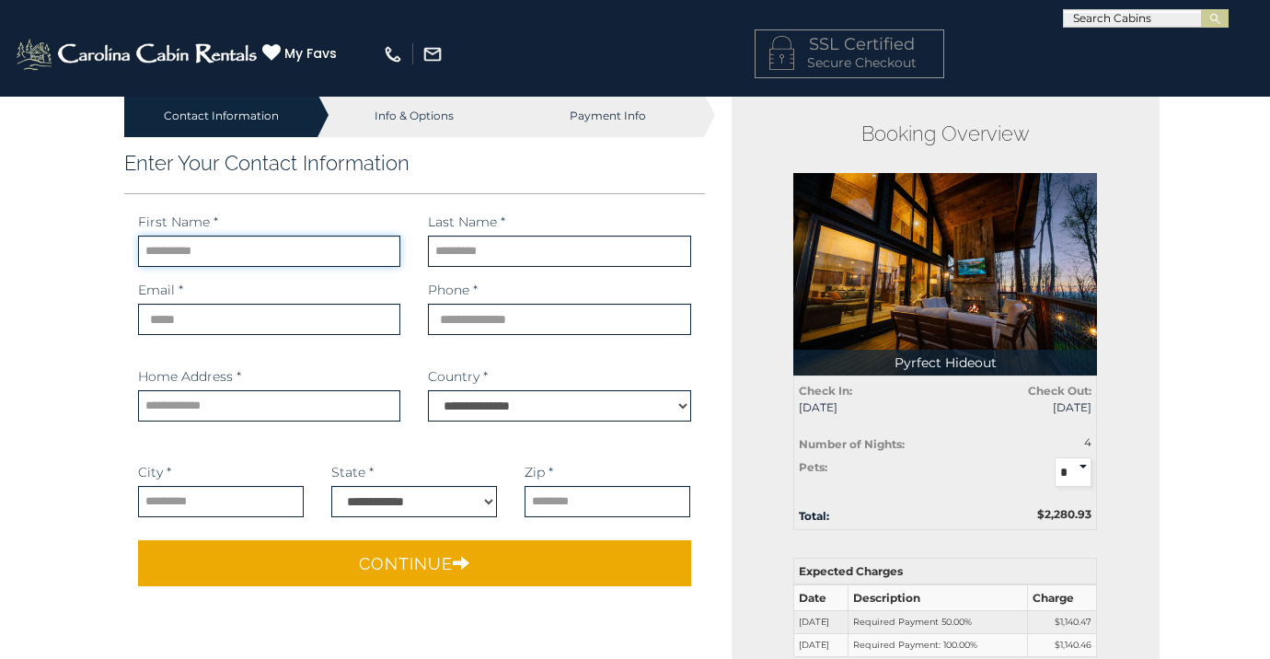
click at [388, 261] on input "text" at bounding box center [269, 251] width 262 height 31
click at [384, 256] on input "text" at bounding box center [269, 251] width 262 height 31
type input "*********"
type input "*****"
type input "**********"
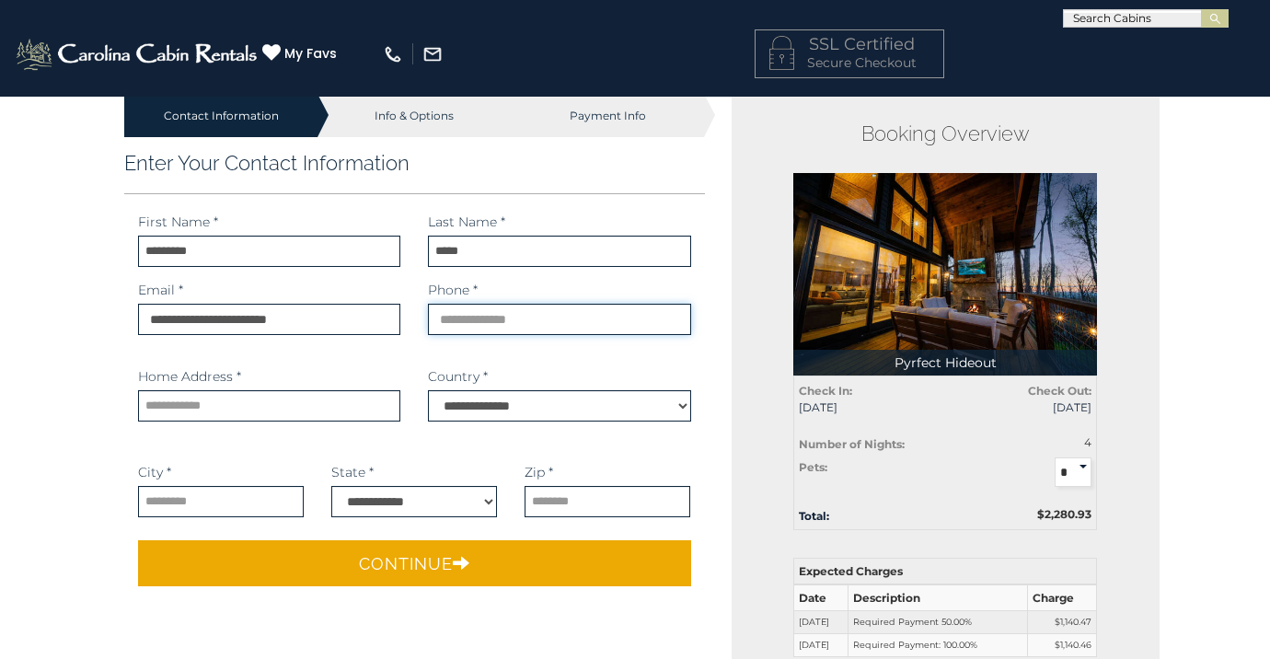
type input "**********"
select select
type input "**********"
select select "**"
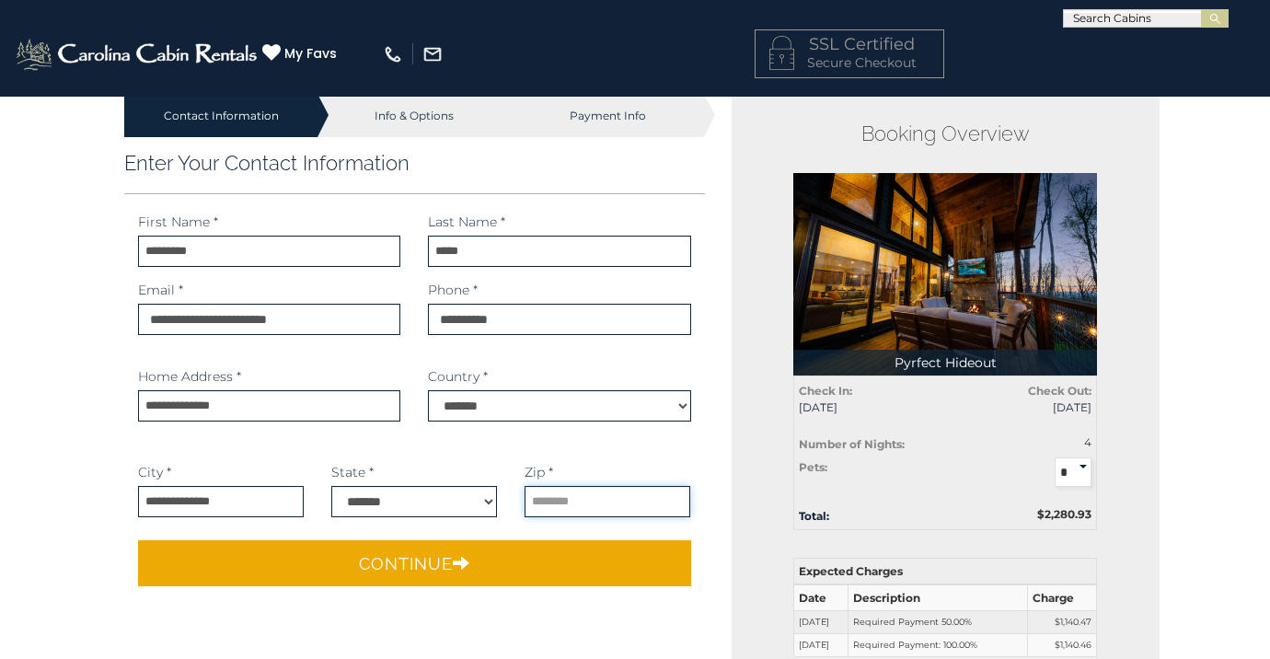
type input "*****"
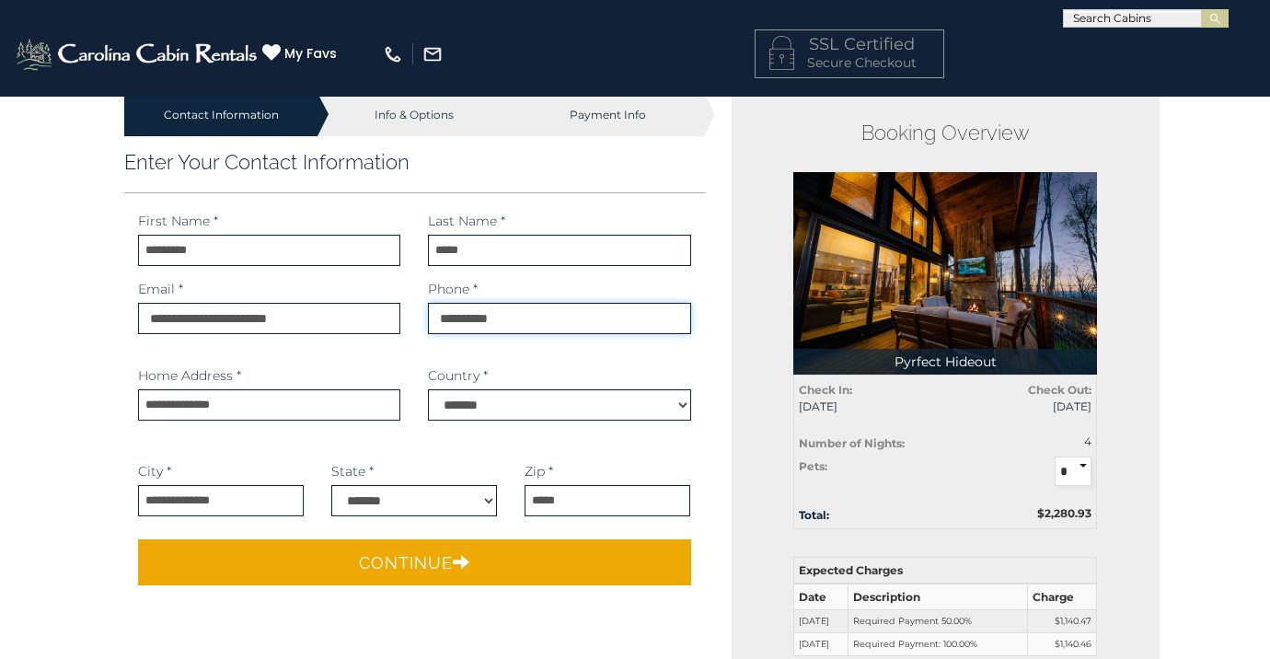
drag, startPoint x: 545, startPoint y: 313, endPoint x: 470, endPoint y: 313, distance: 74.5
type input "****"
select select "**"
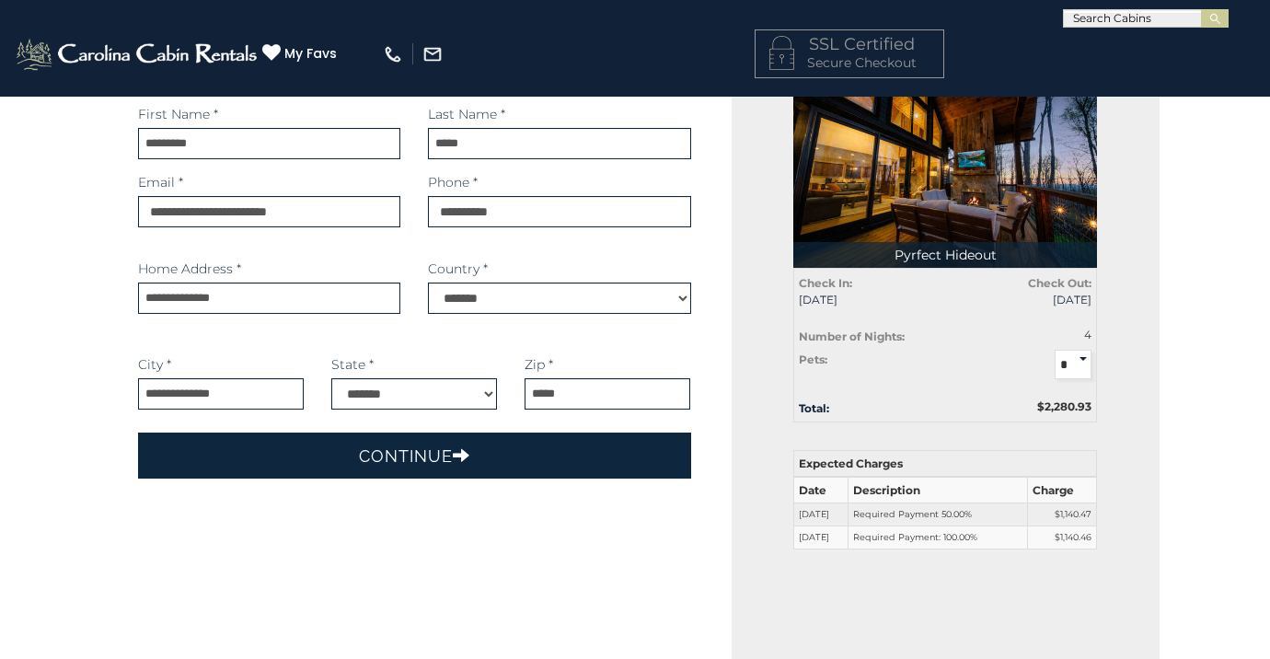
scroll to position [132, 0]
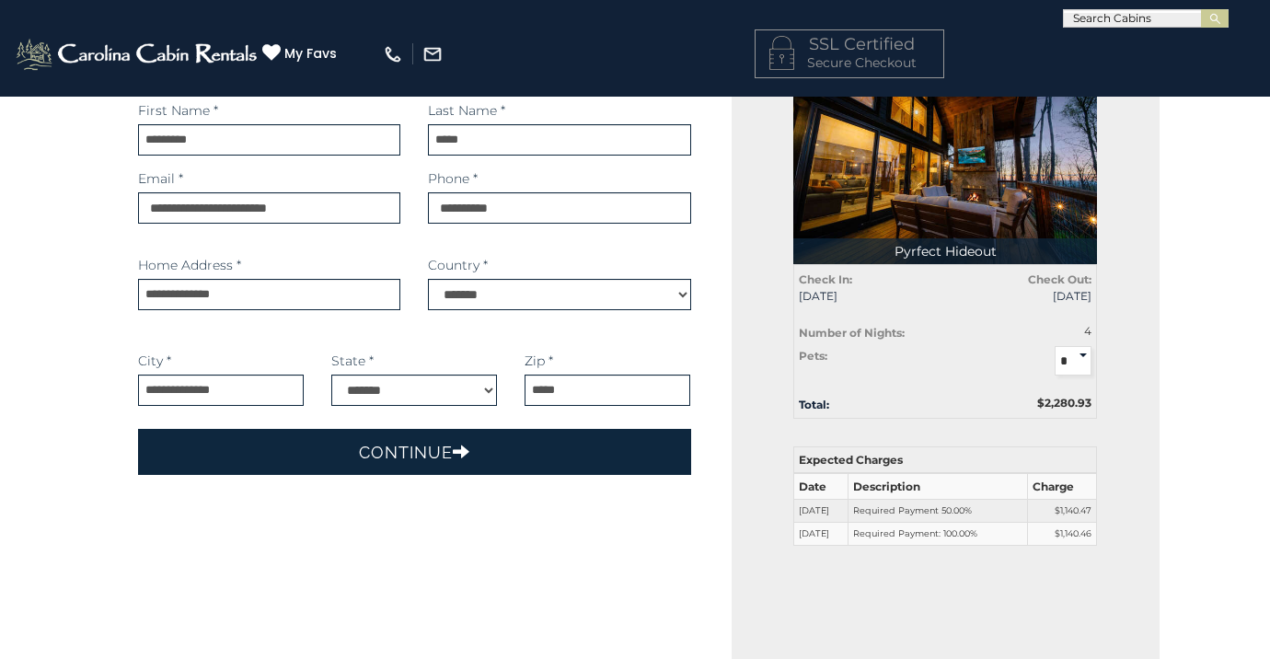
type input "**********"
click at [463, 449] on icon "submit" at bounding box center [461, 451] width 17 height 17
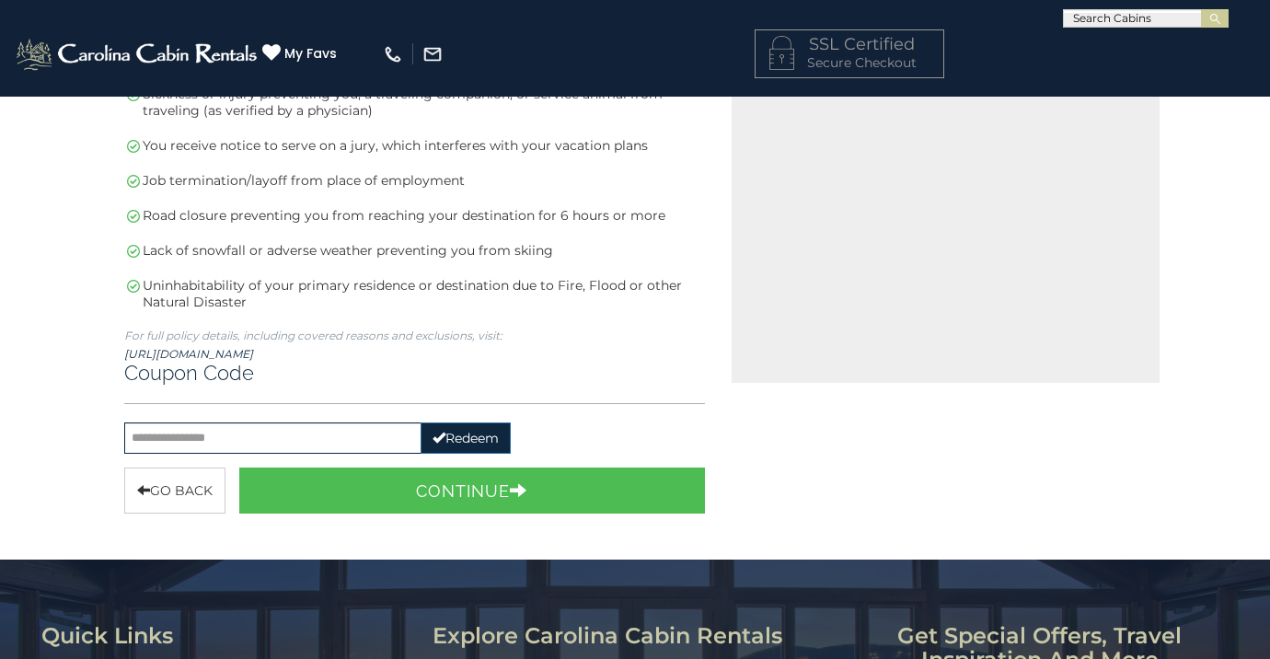
scroll to position [677, 0]
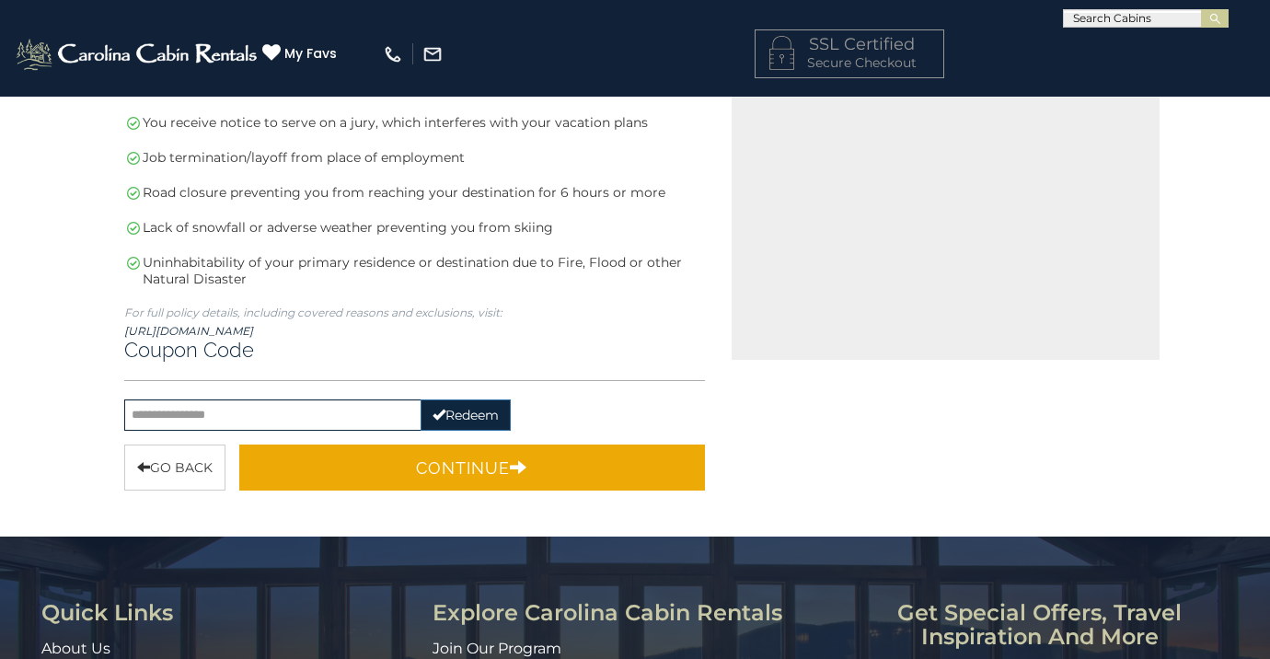
click at [396, 477] on button "Continue" at bounding box center [472, 467] width 466 height 46
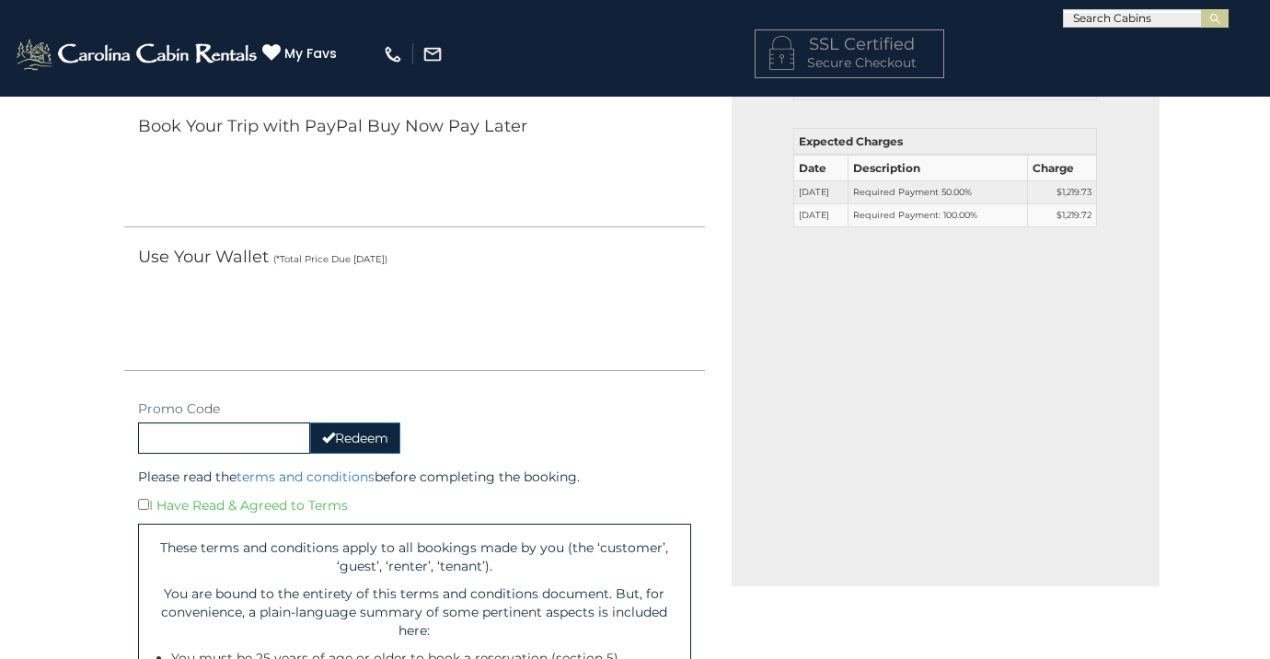
scroll to position [667, 0]
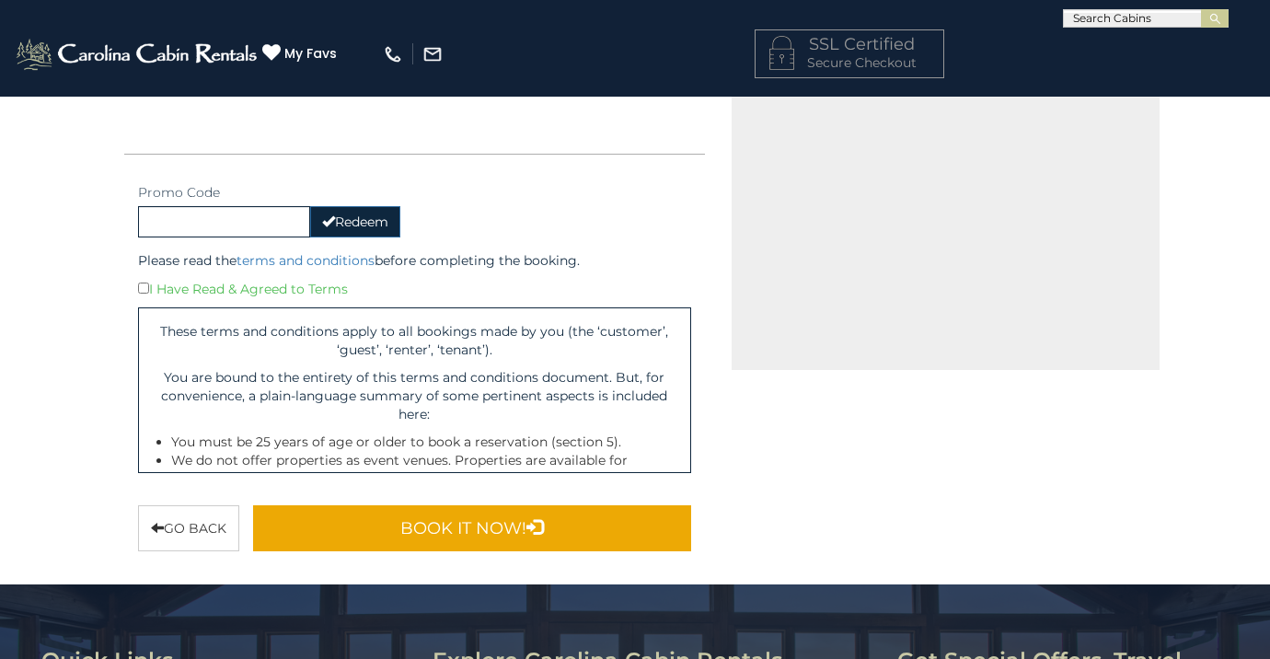
click at [323, 530] on button "Book It Now!" at bounding box center [472, 528] width 438 height 46
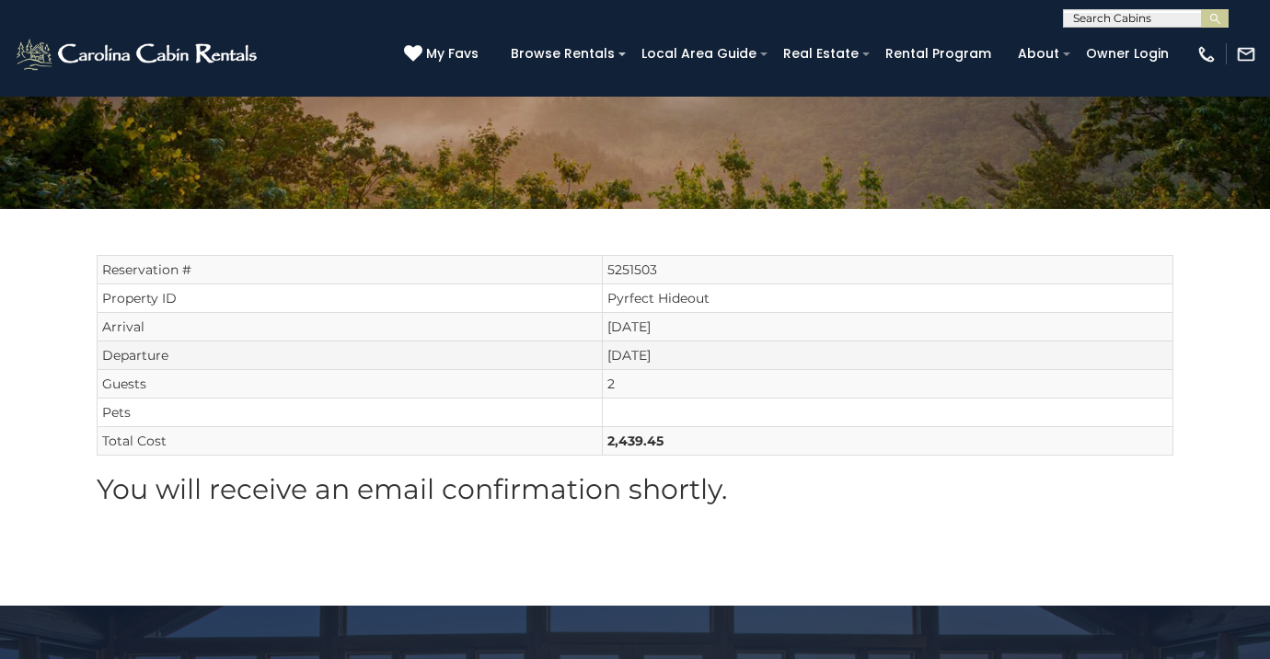
scroll to position [148, 0]
